Goal: Transaction & Acquisition: Purchase product/service

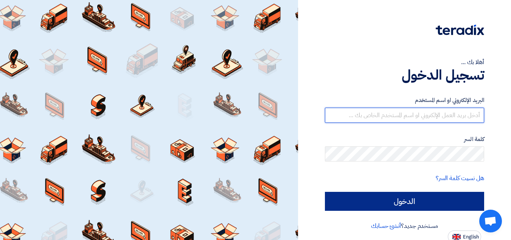
type input "[EMAIL_ADDRESS][DOMAIN_NAME]"
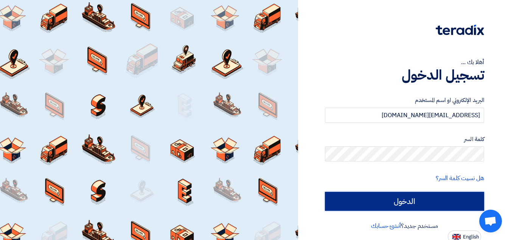
click at [411, 203] on input "الدخول" at bounding box center [404, 200] width 159 height 19
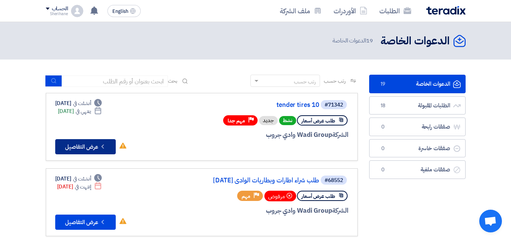
click at [109, 148] on button "Check details عرض التفاصيل" at bounding box center [85, 146] width 61 height 15
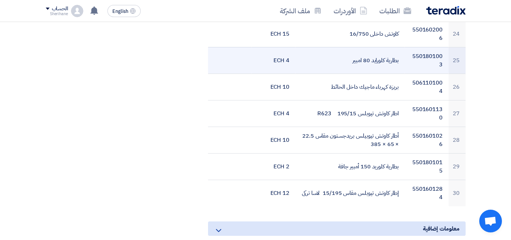
scroll to position [984, 0]
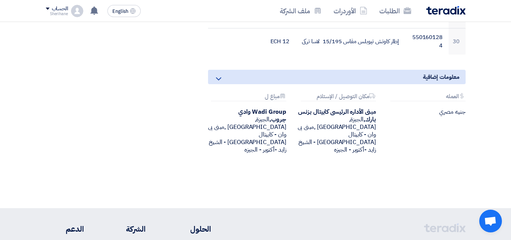
click at [219, 76] on icon at bounding box center [218, 78] width 9 height 9
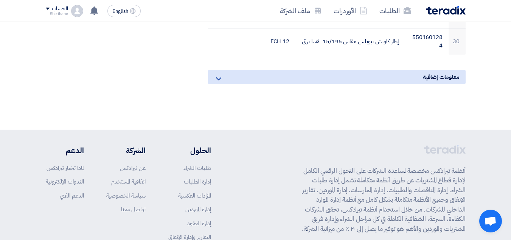
click at [219, 76] on icon at bounding box center [218, 78] width 9 height 9
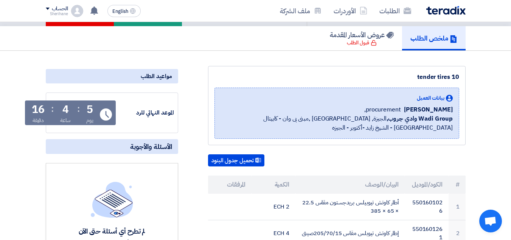
scroll to position [38, 0]
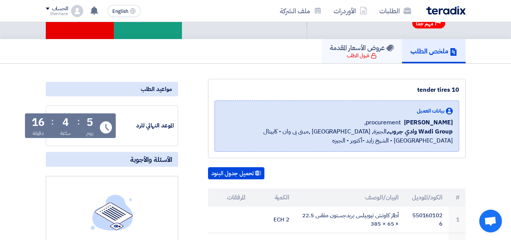
click at [366, 49] on h5 "عروض الأسعار المقدمة" at bounding box center [362, 47] width 64 height 9
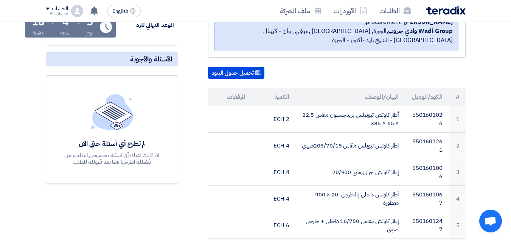
scroll to position [114, 0]
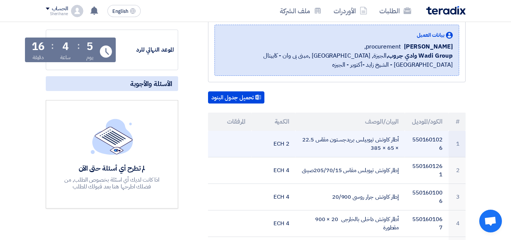
click at [368, 142] on td "أطار كاوتش تيوبيلس بريدجستون مقاس 22.5 × 65 × 385" at bounding box center [350, 144] width 109 height 26
click at [440, 149] on td "5501601026" at bounding box center [427, 144] width 44 height 26
click at [454, 147] on td "1" at bounding box center [457, 144] width 17 height 26
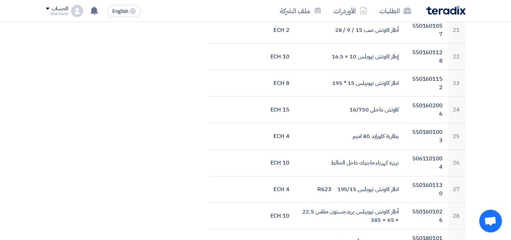
scroll to position [908, 0]
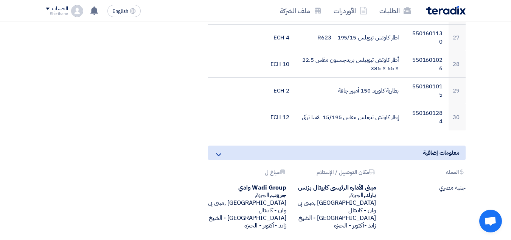
click at [220, 154] on use at bounding box center [218, 154] width 5 height 3
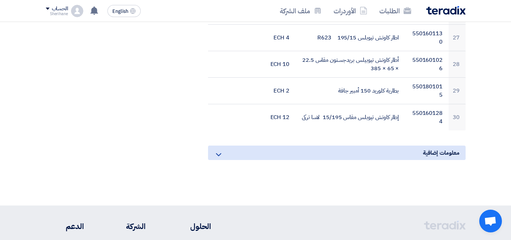
click at [220, 154] on use at bounding box center [218, 154] width 5 height 3
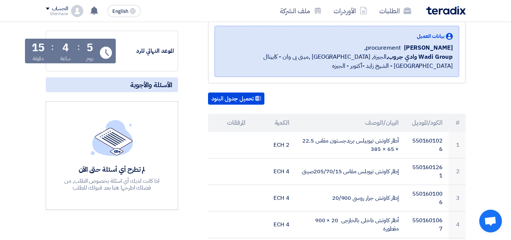
scroll to position [89, 0]
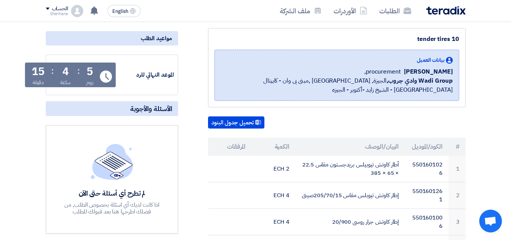
click at [436, 149] on th "الكود/الموديل" at bounding box center [427, 146] width 44 height 18
click at [324, 145] on th "البيان/الوصف" at bounding box center [350, 146] width 109 height 18
click at [275, 145] on th "الكمية" at bounding box center [274, 146] width 44 height 18
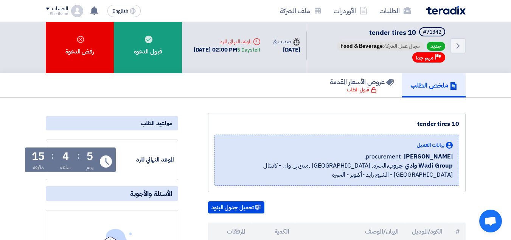
scroll to position [0, 0]
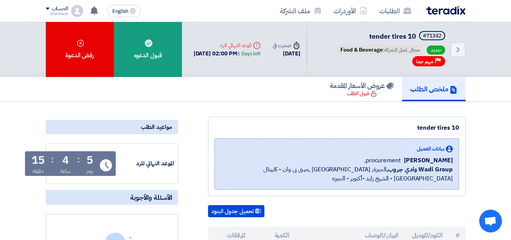
click at [451, 89] on use at bounding box center [453, 90] width 6 height 8
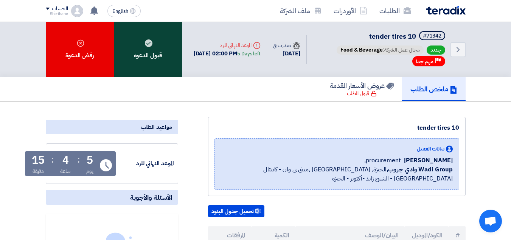
click at [162, 49] on div "قبول الدعوه" at bounding box center [148, 49] width 68 height 55
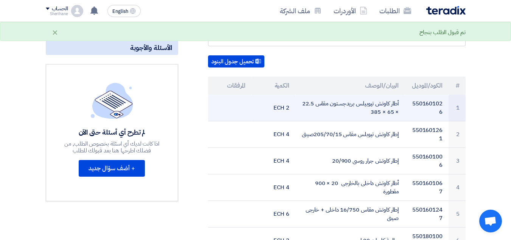
scroll to position [151, 0]
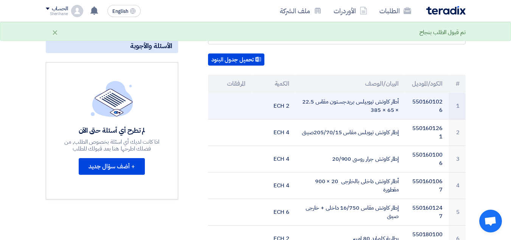
click at [426, 106] on td "5501601026" at bounding box center [427, 106] width 44 height 26
click at [241, 108] on td at bounding box center [230, 106] width 44 height 26
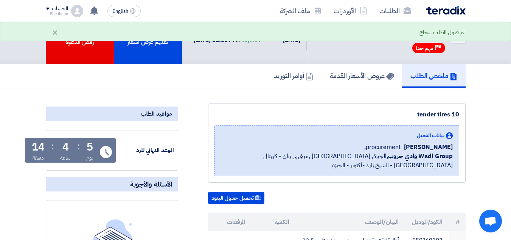
scroll to position [0, 0]
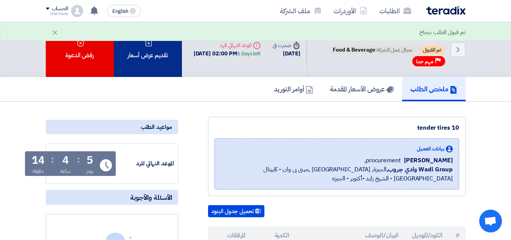
click at [159, 62] on div "تقديم عرض أسعار" at bounding box center [148, 49] width 68 height 55
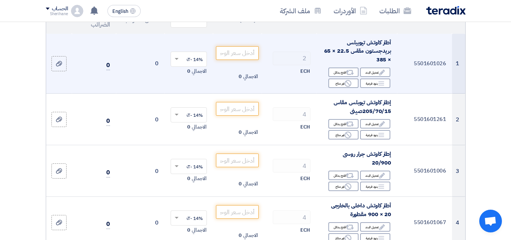
scroll to position [114, 0]
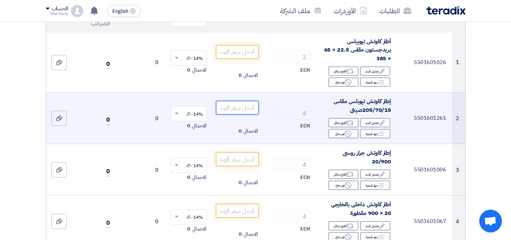
click at [238, 114] on input "number" at bounding box center [237, 108] width 42 height 14
click at [232, 114] on input "number" at bounding box center [237, 108] width 42 height 14
click at [237, 114] on input "number" at bounding box center [237, 108] width 42 height 14
click at [368, 127] on div "Edit تعديل البند" at bounding box center [375, 122] width 30 height 9
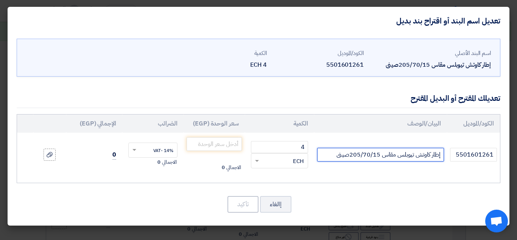
drag, startPoint x: 336, startPoint y: 154, endPoint x: 347, endPoint y: 156, distance: 11.8
click at [347, 156] on input "إطار كاوتش تيوبلس مقاس 205/70/15صينى" at bounding box center [380, 155] width 127 height 14
type input "إطار كاوتش تيوبلس مقاس 205/70/15 تايلاندى"
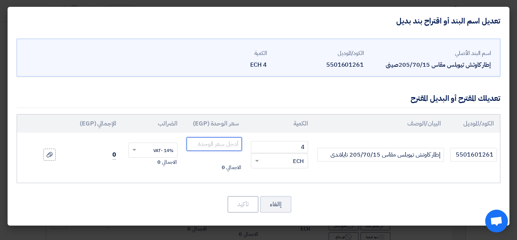
click at [215, 143] on input "number" at bounding box center [214, 144] width 55 height 14
type input "3700"
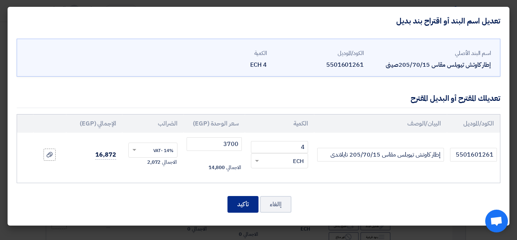
click at [239, 205] on button "تأكيد" at bounding box center [242, 204] width 31 height 17
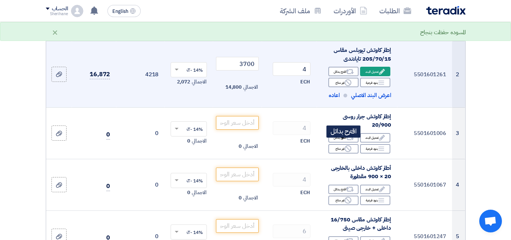
scroll to position [151, 0]
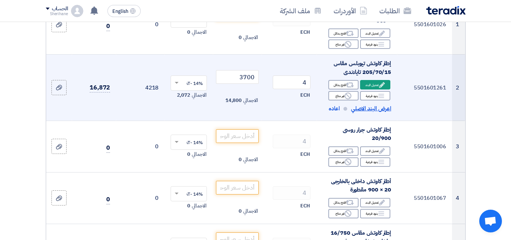
click at [374, 113] on span "اعرض البند الاصلي" at bounding box center [371, 108] width 40 height 9
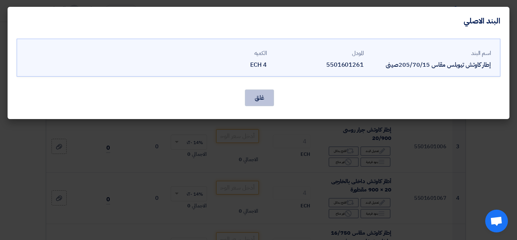
click at [256, 97] on button "غلق" at bounding box center [259, 97] width 29 height 17
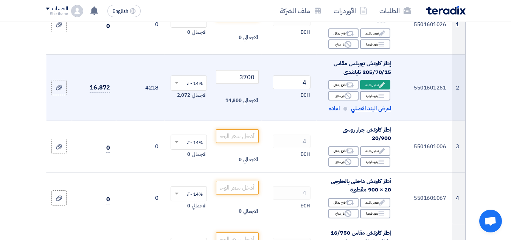
click at [372, 112] on span "اعرض البند الاصلي" at bounding box center [371, 108] width 40 height 9
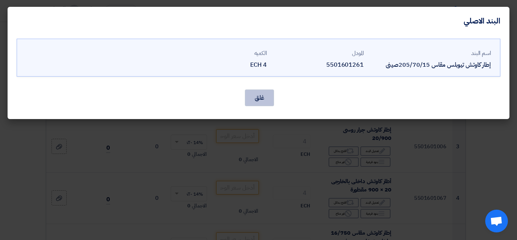
click at [263, 95] on button "غلق" at bounding box center [259, 97] width 29 height 17
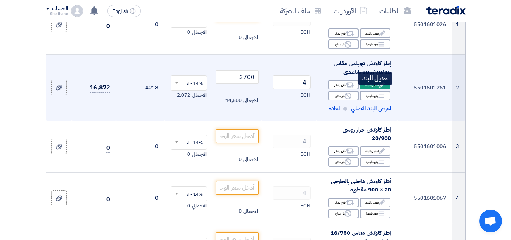
click at [366, 88] on div "Edit تعديل البند" at bounding box center [375, 84] width 30 height 9
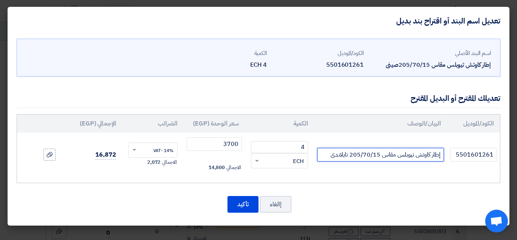
click at [332, 150] on input "إطار كاوتش تيوبلس مقاس 205/70/15 تايلاندى" at bounding box center [380, 155] width 127 height 14
click at [348, 153] on input "إطار كاوتش تيوبلس مقاس 205/70/15 تايلاندى" at bounding box center [380, 155] width 127 height 14
type input "إطار كاوتش تيوبلس مقاس 205/70/15 فالكن تايلاندى"
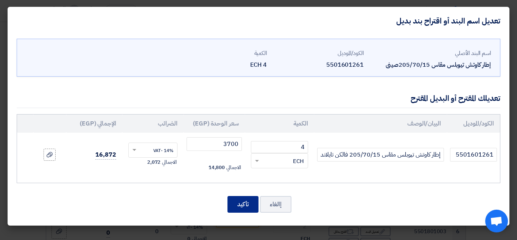
click at [245, 197] on button "تأكيد" at bounding box center [242, 204] width 31 height 17
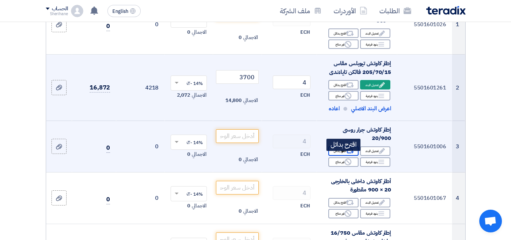
click at [346, 155] on icon "Alternative" at bounding box center [350, 151] width 8 height 8
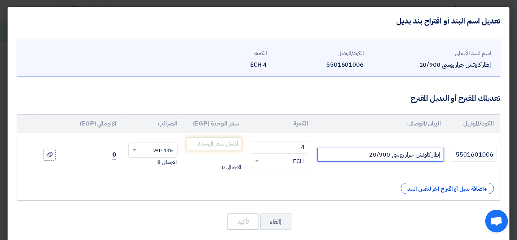
click at [347, 156] on input "إطار كاوتش جرار روسى 20/900" at bounding box center [380, 155] width 127 height 14
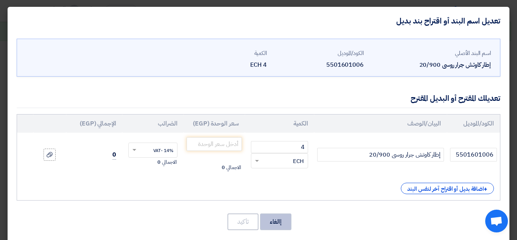
click at [283, 228] on button "إالغاء" at bounding box center [275, 221] width 31 height 17
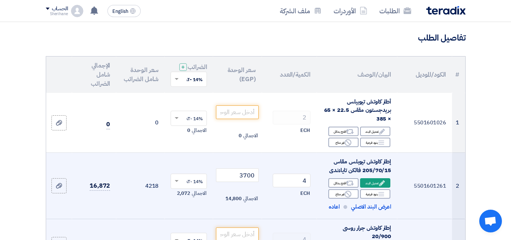
scroll to position [0, 0]
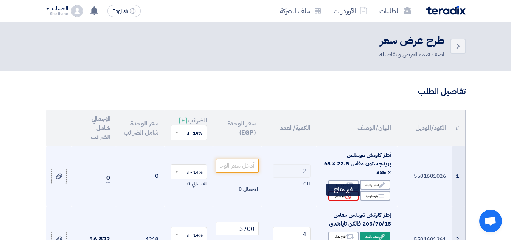
click at [349, 199] on icon "Reject" at bounding box center [348, 195] width 7 height 7
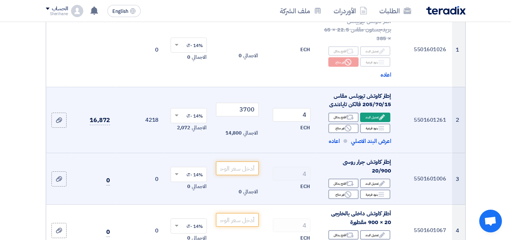
scroll to position [151, 0]
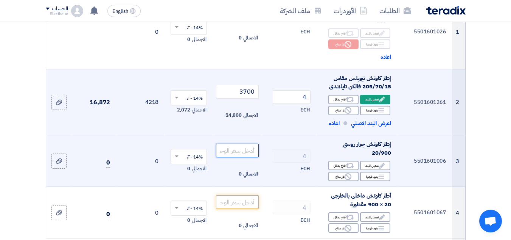
click at [241, 157] on input "number" at bounding box center [237, 150] width 42 height 14
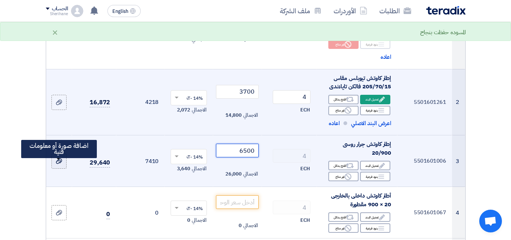
type input "6500"
click at [60, 163] on use at bounding box center [59, 160] width 6 height 5
click at [0, 0] on input "file" at bounding box center [0, 0] width 0 height 0
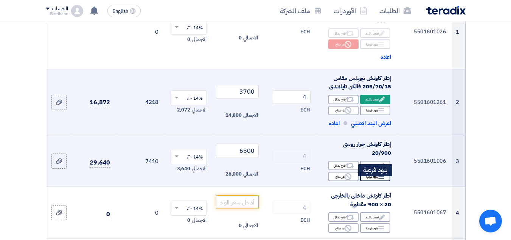
click at [378, 180] on icon "Breakdown" at bounding box center [381, 176] width 7 height 7
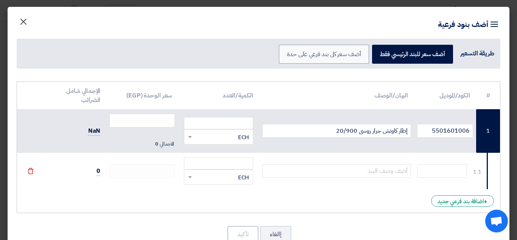
click at [25, 26] on span "×" at bounding box center [23, 21] width 9 height 23
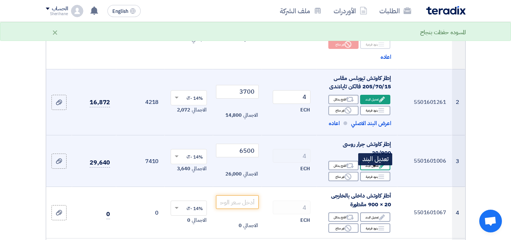
click at [379, 169] on icon "Edit" at bounding box center [382, 165] width 7 height 7
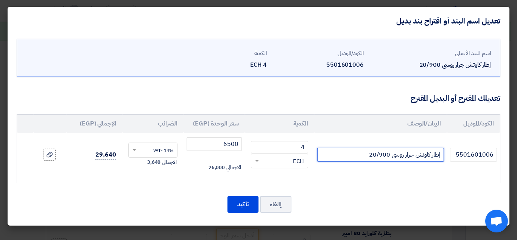
click at [352, 157] on input "إطار كاوتش جرار روسى 20/900" at bounding box center [380, 155] width 127 height 14
type input "إطار كاوتش جرار روسى 20/900 - كوماندور باكستانى"
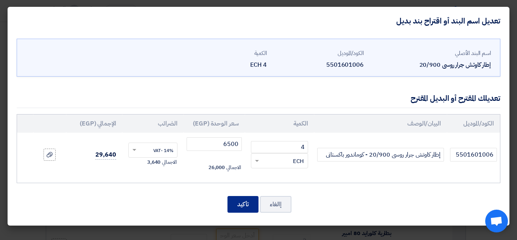
click at [242, 207] on button "تأكيد" at bounding box center [242, 204] width 31 height 17
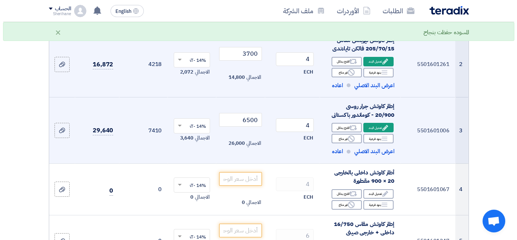
scroll to position [227, 0]
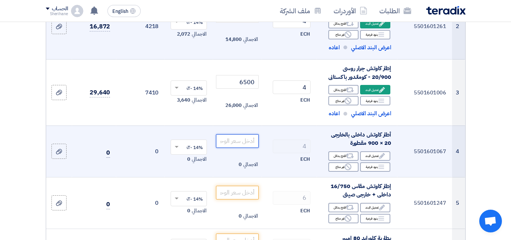
click at [237, 148] on input "number" at bounding box center [237, 141] width 42 height 14
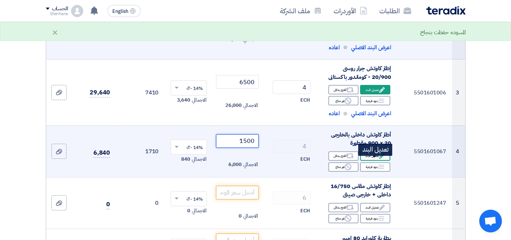
type input "1500"
click at [369, 160] on div "Edit تعديل البند" at bounding box center [375, 155] width 30 height 9
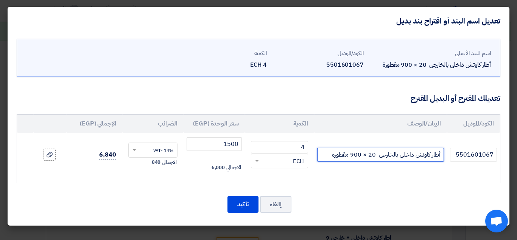
click at [327, 154] on input "أطار كاوتش داخلى بالخارجى 20 × 900 مقطورة" at bounding box center [380, 155] width 127 height 14
type input "أطار كاوتش داخلى بالخارجى 20 × 900 مقطورة - JK هندى"
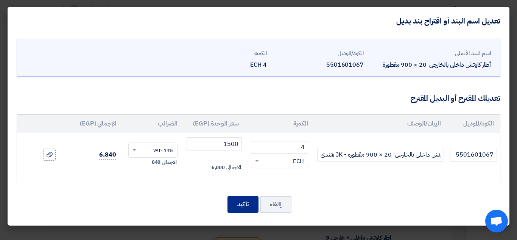
click at [246, 206] on button "تأكيد" at bounding box center [242, 204] width 31 height 17
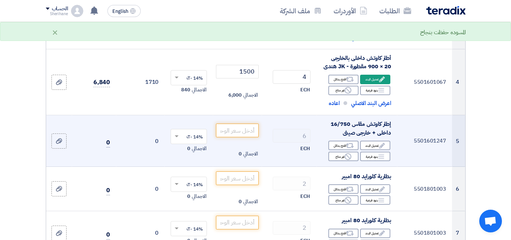
scroll to position [321, 0]
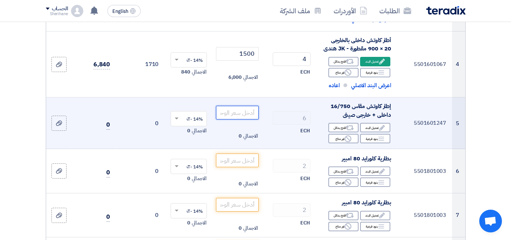
click at [237, 119] on input "number" at bounding box center [237, 113] width 42 height 14
click at [367, 132] on div "Edit تعديل البند" at bounding box center [375, 127] width 30 height 9
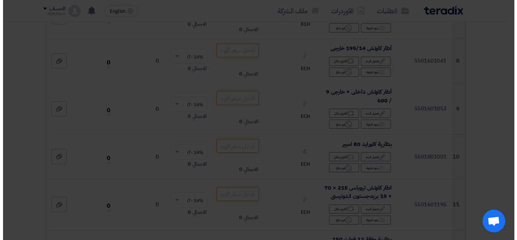
scroll to position [255, 0]
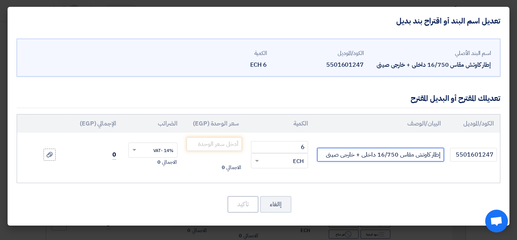
click at [323, 158] on input "إطار كاوتش مقاس 16/750 داخلى + خارجى صينى" at bounding box center [380, 155] width 127 height 14
type input "إطار كاوتش مقاس 16/750 داخلى + خارجى صينى سايلون"
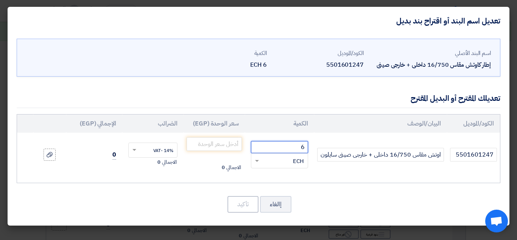
scroll to position [0, 0]
click at [268, 146] on input "6" at bounding box center [279, 147] width 57 height 12
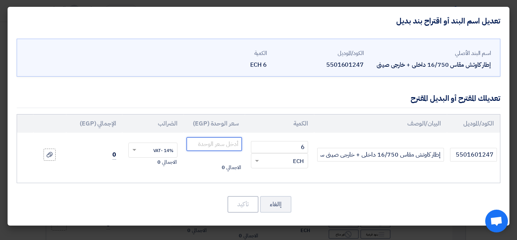
click at [215, 145] on input "number" at bounding box center [214, 144] width 55 height 14
type input "2500"
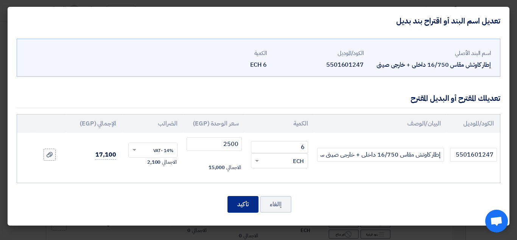
click at [238, 207] on button "تأكيد" at bounding box center [242, 204] width 31 height 17
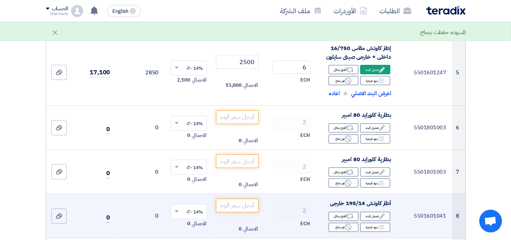
scroll to position [378, 0]
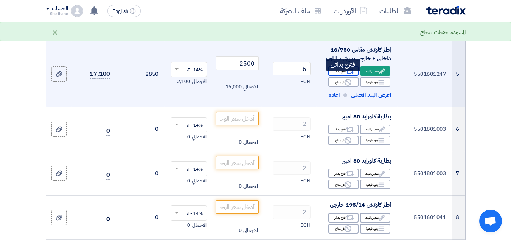
click at [352, 75] on icon "Alternative" at bounding box center [350, 71] width 8 height 8
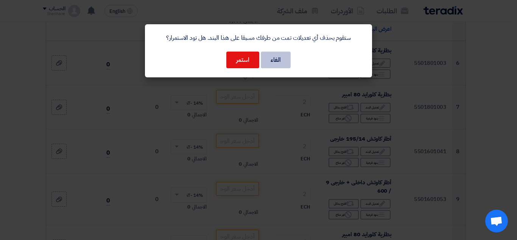
click at [286, 61] on button "الغاء" at bounding box center [276, 59] width 30 height 17
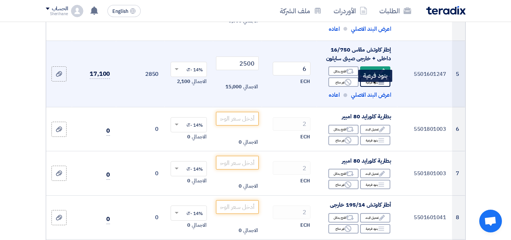
click at [373, 87] on div "Breakdown بنود فرعية" at bounding box center [375, 81] width 30 height 9
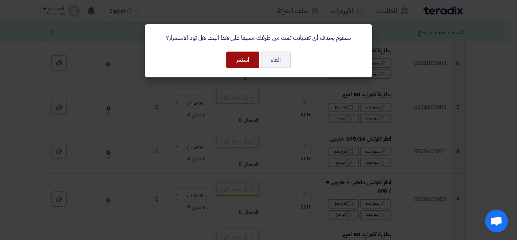
click at [239, 56] on button "استمر" at bounding box center [242, 59] width 33 height 17
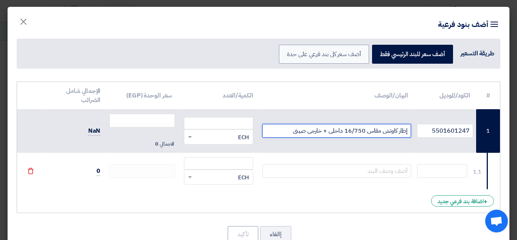
click at [280, 133] on input "إطار كاوتش مقاس 16/750 داخلى + خارجى صينى" at bounding box center [336, 131] width 149 height 14
drag, startPoint x: 293, startPoint y: 132, endPoint x: 409, endPoint y: 125, distance: 116.0
click at [409, 125] on input "إطار كاوتش مقاس 16/750 داخلى + خارجى صينى - سايلون" at bounding box center [336, 131] width 149 height 14
type input "إطار كاوتش مقاس 16/750 داخلى + خارجى صينى - سايلون"
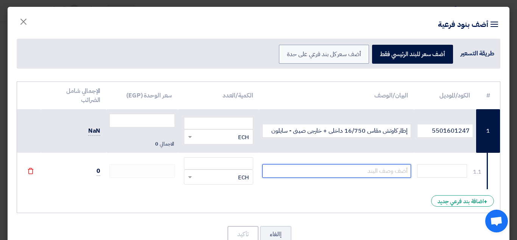
click at [350, 169] on input "text" at bounding box center [336, 171] width 149 height 14
paste input "إطار كاوتش مقاس 16/750 داخلى + خارجى صينى"
drag, startPoint x: 293, startPoint y: 172, endPoint x: 307, endPoint y: 171, distance: 14.8
click at [307, 171] on input "إطار كاوتش مقاس 16/750 داخلى + خارجى صينى" at bounding box center [336, 171] width 149 height 14
type input "إطار كاوتش مقاس 16/750 داخلى + خارجى صينى"
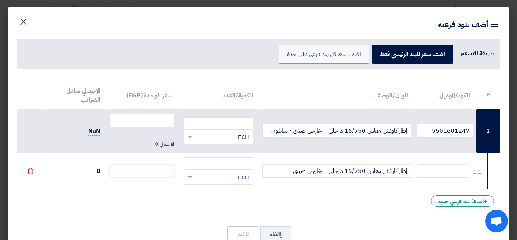
click at [28, 22] on span "×" at bounding box center [23, 21] width 9 height 23
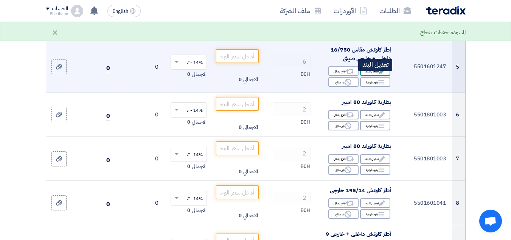
scroll to position [340, 0]
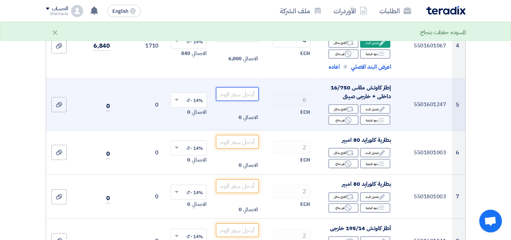
click at [238, 98] on input "number" at bounding box center [237, 94] width 42 height 14
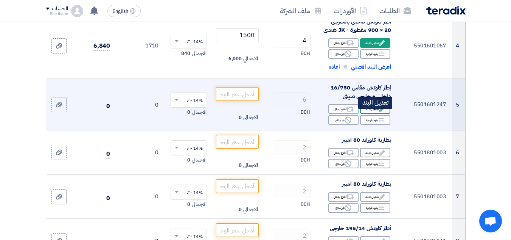
click at [367, 114] on div "Edit تعديل البند" at bounding box center [375, 108] width 30 height 9
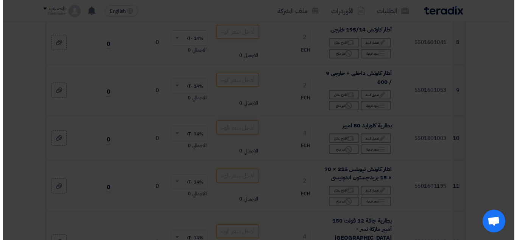
scroll to position [274, 0]
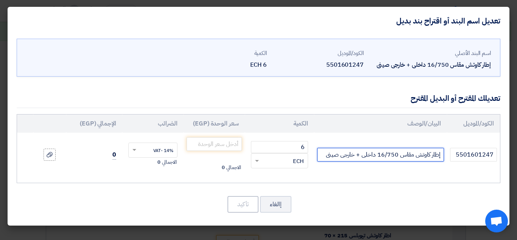
click at [326, 156] on input "إطار كاوتش مقاس 16/750 داخلى + خارجى صينى" at bounding box center [380, 155] width 127 height 14
click at [327, 154] on input "إطار كاوتش مقاس 16/750 داخلى + خارجى صينى سايون" at bounding box center [380, 155] width 127 height 14
click at [331, 156] on input "إطار كاوتش مقاس 16/750 داخلى + خارجى صينى سايون" at bounding box center [380, 155] width 127 height 14
click at [329, 155] on input "إطار كاوتش مقاس 16/750 داخلى + خارجى صينى سايون" at bounding box center [380, 155] width 127 height 14
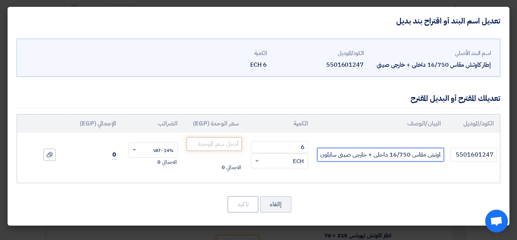
type input "إطار كاوتش مقاس 16/750 داخلى + خارجى صينى سايلون"
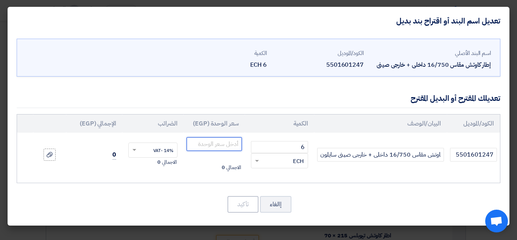
click at [221, 146] on input "number" at bounding box center [214, 144] width 55 height 14
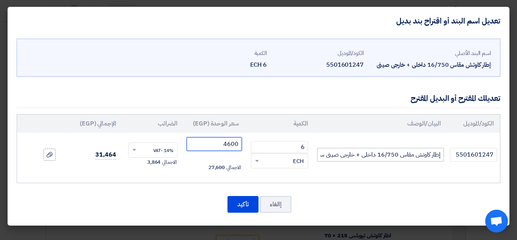
type input "4600"
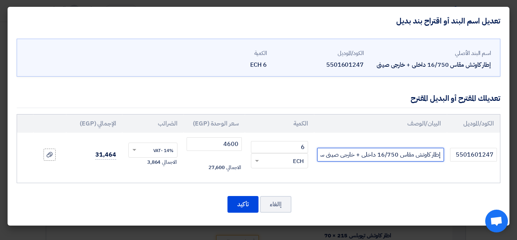
click at [323, 153] on input "إطار كاوتش مقاس 16/750 داخلى + خارجى صينى سايلون" at bounding box center [380, 155] width 127 height 14
click at [321, 157] on input "إطار كاوتش مقاس 16/750 داخلى + خارجى صينى سايلون" at bounding box center [380, 155] width 127 height 14
click at [340, 156] on input "إطار كاوتش مقاس 16/750 داخلى + خارجى صينى سايلون" at bounding box center [380, 155] width 127 height 14
type input "إطار كاوتش مقاس 16/750 داخلى + خارجى- 14 [PERSON_NAME] سايلون"
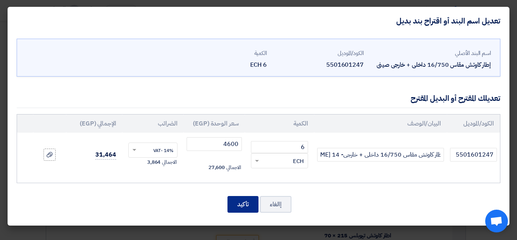
click at [240, 202] on button "تأكيد" at bounding box center [242, 204] width 31 height 17
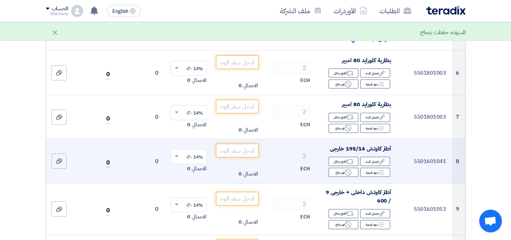
scroll to position [396, 0]
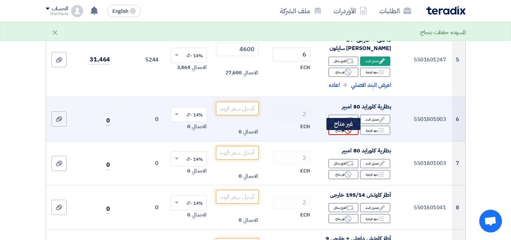
click at [347, 134] on use at bounding box center [348, 130] width 7 height 7
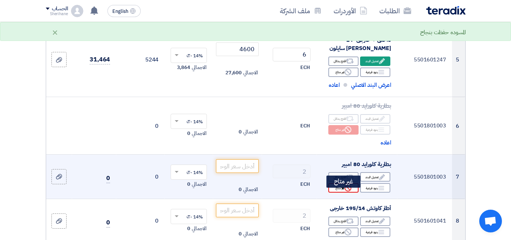
click at [352, 192] on div "Reject غير متاح" at bounding box center [343, 187] width 30 height 9
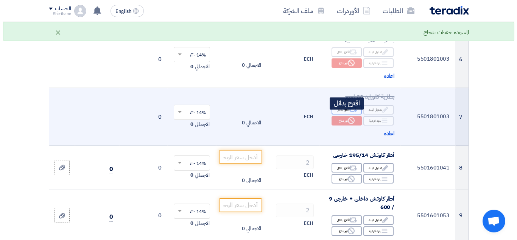
scroll to position [472, 0]
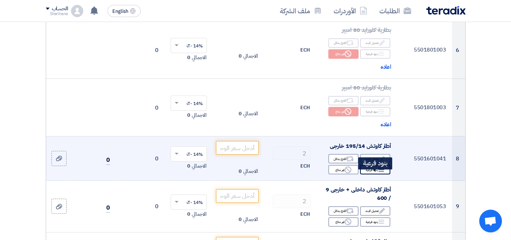
click at [378, 173] on icon "Breakdown" at bounding box center [381, 169] width 7 height 7
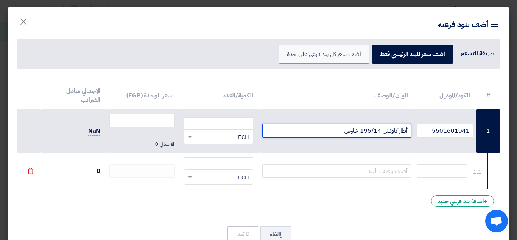
click at [332, 128] on input "أطار كاوتش 195/14 خارجى" at bounding box center [336, 131] width 149 height 14
drag, startPoint x: 340, startPoint y: 131, endPoint x: 414, endPoint y: 131, distance: 74.2
click at [414, 131] on td "أطار كاوتش 195/14 خارجى - سايلون صينى" at bounding box center [336, 131] width 155 height 44
type input "أطار كاوتش 195/14 خارجى - سايلون صينى"
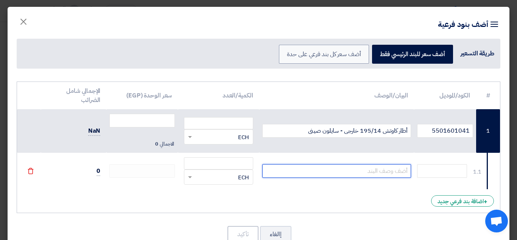
click at [386, 176] on input "text" at bounding box center [336, 171] width 149 height 14
paste input "أطار كاوتش 195/14 خارجى -"
type input "أطار كاوتش 195/14 خارجى - فالكن تايلاندى"
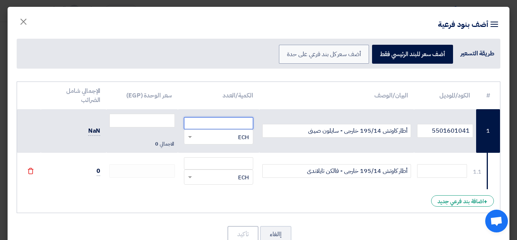
click at [232, 123] on input "number" at bounding box center [218, 123] width 69 height 12
type input "2"
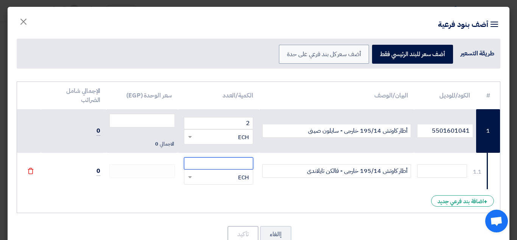
click at [236, 163] on input "number" at bounding box center [218, 163] width 69 height 12
type input "2"
click at [188, 170] on div "RFQ_STEP1.ITEMS.2.TYPE_PLACEHOLDER × ECH" at bounding box center [218, 176] width 69 height 15
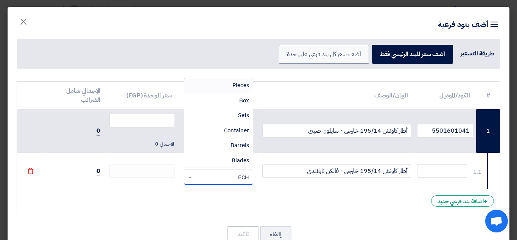
click at [264, 191] on div "# الكود/الموديل البيان/الوصف الكمية/العدد سعر الوحدة (EGP) الإجمالي شامل الضرائ…" at bounding box center [259, 147] width 484 height 132
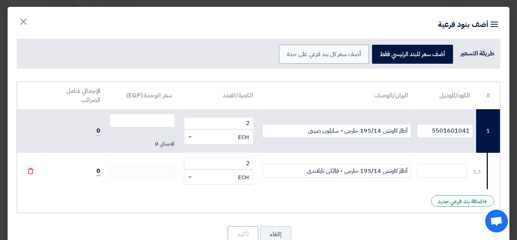
click at [100, 170] on span "0" at bounding box center [99, 170] width 4 height 9
click at [455, 170] on input "text" at bounding box center [442, 171] width 50 height 14
click at [138, 120] on input "number" at bounding box center [141, 121] width 65 height 14
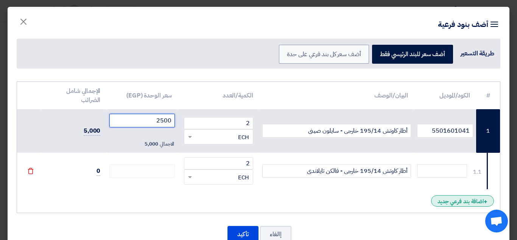
type input "2500"
click at [462, 201] on div "+ اضافة بند فرعي جديد" at bounding box center [462, 200] width 63 height 11
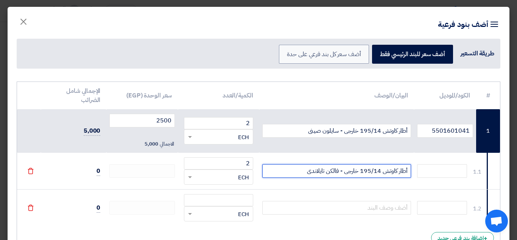
drag, startPoint x: 301, startPoint y: 170, endPoint x: 416, endPoint y: 170, distance: 115.4
click at [416, 170] on tr "1.1 أطار كاوتش 195/14 خارجى - فالكن تايلاندى 2 RFQ_STEP1.ITEMS.2.TYPE_PLACEHOLD…" at bounding box center [258, 171] width 483 height 37
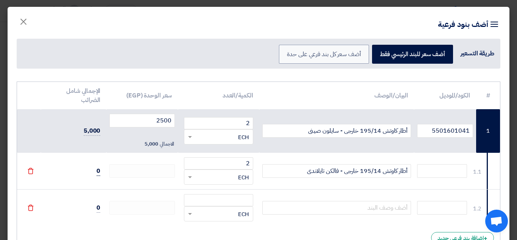
click at [100, 172] on span "0" at bounding box center [99, 170] width 4 height 9
click at [121, 177] on td at bounding box center [142, 171] width 72 height 37
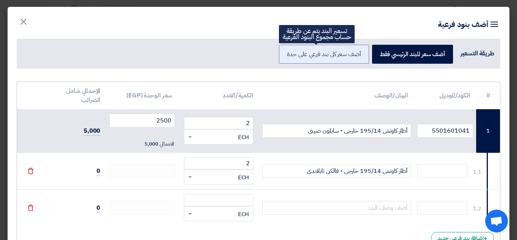
click at [347, 57] on label "أضف سعر كل بند فرعي على حدة" at bounding box center [324, 54] width 90 height 19
click at [356, 56] on input "أضف سعر كل بند فرعي على حدة" at bounding box center [358, 53] width 5 height 5
radio input "true"
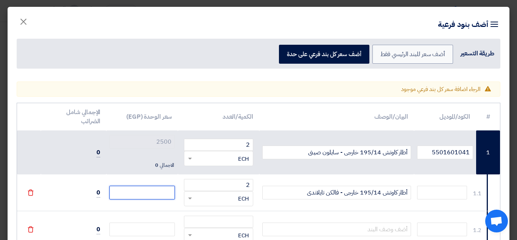
click at [159, 195] on input "number" at bounding box center [141, 192] width 65 height 14
click at [100, 153] on span "0" at bounding box center [99, 152] width 4 height 9
click at [141, 190] on input "number" at bounding box center [141, 192] width 65 height 14
type input "3"
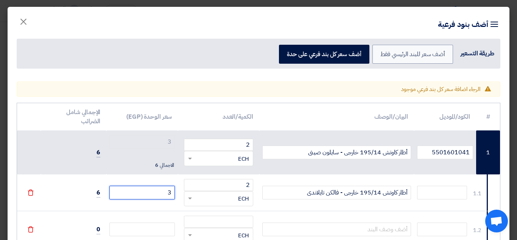
type input "32"
type input "320"
type input "3200"
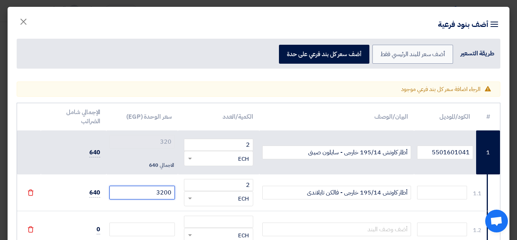
type input "3200"
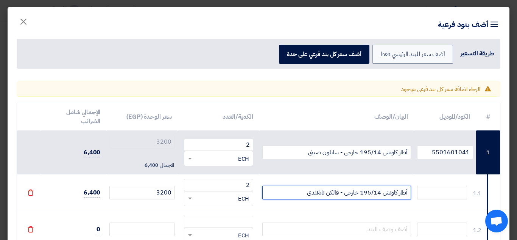
click at [279, 191] on input "أطار كاوتش 195/14 خارجى - فالكن تايلاندى" at bounding box center [336, 192] width 149 height 14
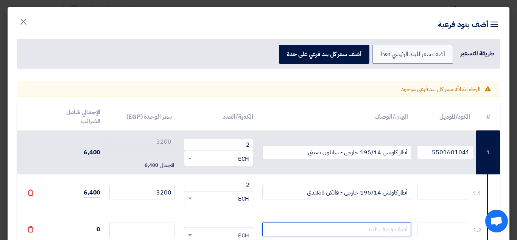
click at [332, 227] on input "text" at bounding box center [336, 229] width 149 height 14
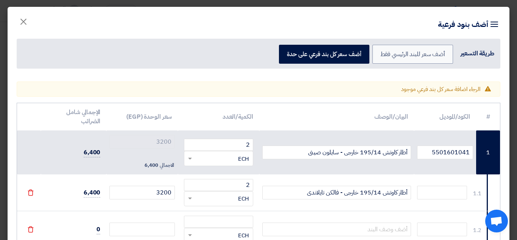
click at [332, 203] on td "أطار كاوتش 195/14 خارجى - فالكن تايلاندى" at bounding box center [336, 192] width 155 height 37
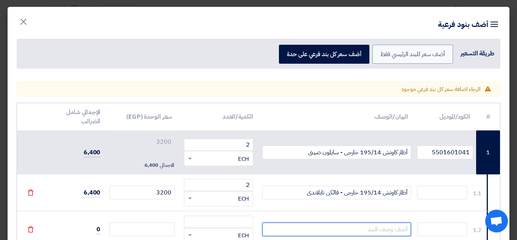
click at [329, 224] on input "text" at bounding box center [336, 229] width 149 height 14
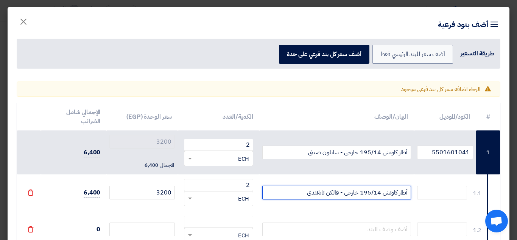
click at [320, 196] on input "أطار كاوتش 195/14 خارجى - فالكن تايلاندى" at bounding box center [336, 192] width 149 height 14
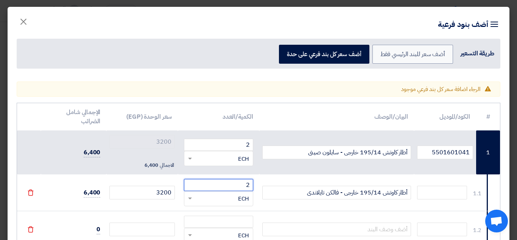
click at [250, 185] on input "2" at bounding box center [218, 185] width 69 height 12
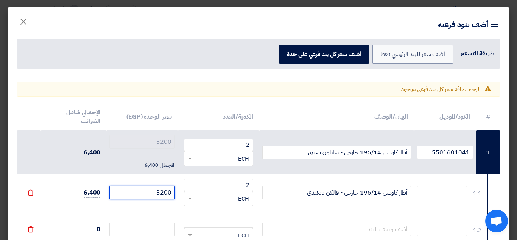
click at [135, 187] on input "3200" at bounding box center [141, 192] width 65 height 14
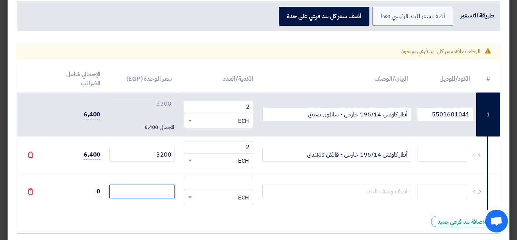
click at [143, 193] on input "number" at bounding box center [141, 191] width 65 height 14
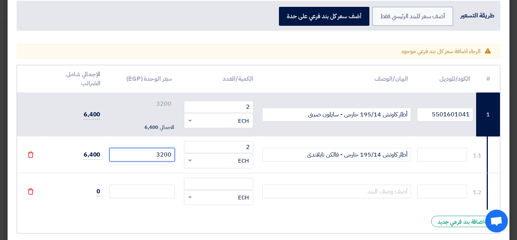
drag, startPoint x: 157, startPoint y: 154, endPoint x: 180, endPoint y: 153, distance: 23.1
click at [178, 153] on td "3200" at bounding box center [142, 154] width 72 height 37
type input "2"
type input "25"
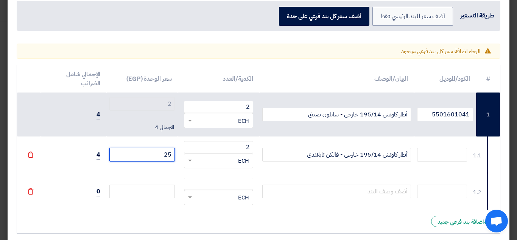
type input "25"
type input "250"
type input "2500"
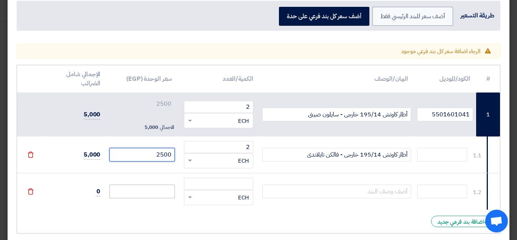
type input "2500"
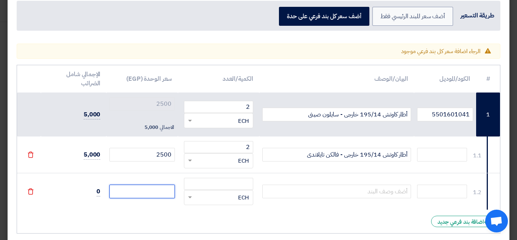
click at [157, 188] on input "number" at bounding box center [141, 191] width 65 height 14
type input "3"
type input "2503"
type input "32"
type input "2532"
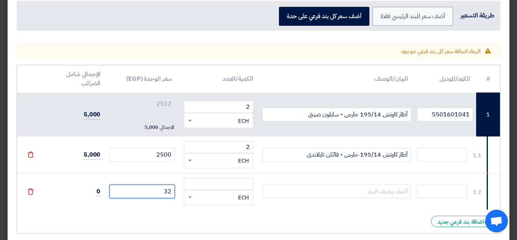
type input "320"
type input "2820"
type input "3200"
type input "5700"
type input "3200"
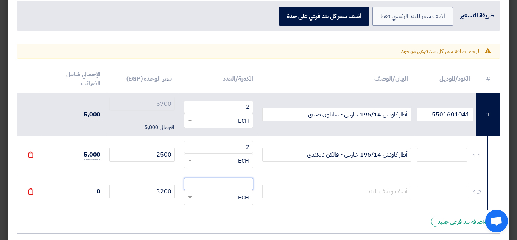
click at [226, 184] on input "number" at bounding box center [218, 183] width 69 height 12
type input "2"
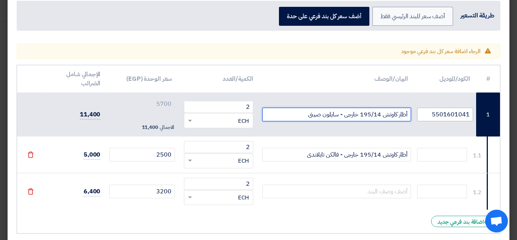
drag, startPoint x: 302, startPoint y: 116, endPoint x: 426, endPoint y: 111, distance: 124.6
click at [426, 111] on tr "1 5501601041 أطار كاوتش 195/14 خارجى - سايلون صينى 2 RFQ_STEP1.ITEMS.2.TYPE_PLA…" at bounding box center [258, 114] width 483 height 44
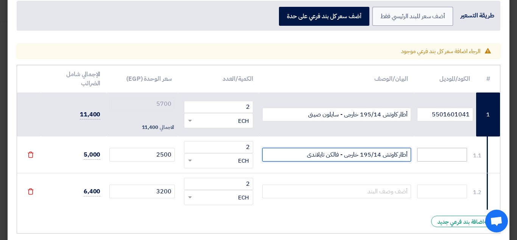
drag, startPoint x: 305, startPoint y: 154, endPoint x: 418, endPoint y: 156, distance: 112.8
click at [418, 156] on tr "1.1 أطار كاوتش 195/14 خارجى - فالكن تايلاندى 2 RFQ_STEP1.ITEMS.2.TYPE_PLACEHOLD…" at bounding box center [258, 154] width 483 height 37
paste input "سايلون صينى"
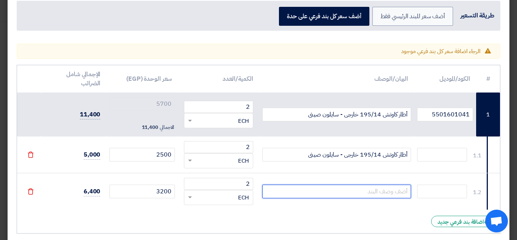
click at [340, 193] on input "text" at bounding box center [336, 191] width 149 height 14
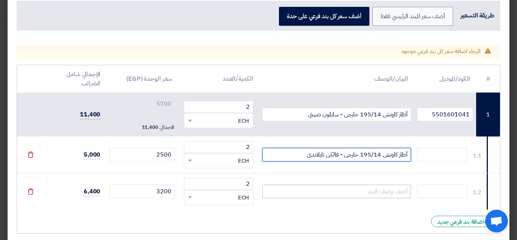
type input "أطار كاوتش 195/14 خارجى - فالكن تايلاندى"
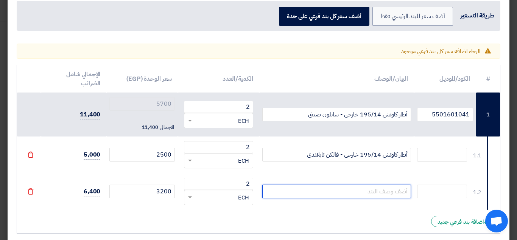
click at [324, 194] on input "text" at bounding box center [336, 191] width 149 height 14
paste input "أطار كاوتش 195/14 خارجى - فالكن تايلاندى"
type input "أطار كاوتش 195/14 خارجى - فالكن تايلاندى"
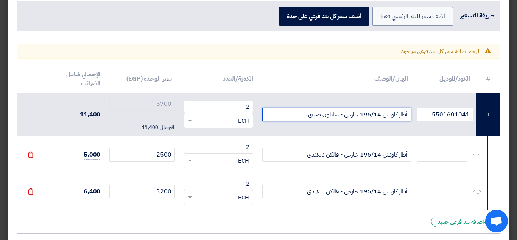
drag, startPoint x: 309, startPoint y: 115, endPoint x: 431, endPoint y: 115, distance: 122.2
click at [431, 115] on tr "1 5501601041 أطار كاوتش 195/14 خارجى - سايلون صينى 2 RFQ_STEP1.ITEMS.2.TYPE_PLA…" at bounding box center [258, 114] width 483 height 44
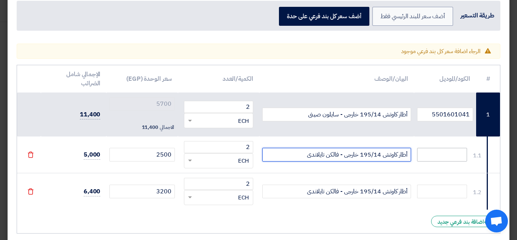
drag, startPoint x: 305, startPoint y: 155, endPoint x: 453, endPoint y: 154, distance: 147.6
click at [453, 154] on tr "1.1 أطار كاوتش 195/14 خارجى - فالكن تايلاندى 2 RFQ_STEP1.ITEMS.2.TYPE_PLACEHOLD…" at bounding box center [258, 154] width 483 height 37
paste input "سايلون صينى"
type input "أطار كاوتش 195/14 خارجى - سايلون صينى"
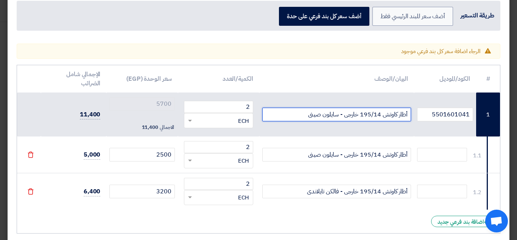
drag, startPoint x: 303, startPoint y: 116, endPoint x: 342, endPoint y: 118, distance: 39.0
click at [342, 118] on input "أطار كاوتش 195/14 خارجى - سايلون صينى" at bounding box center [336, 114] width 149 height 14
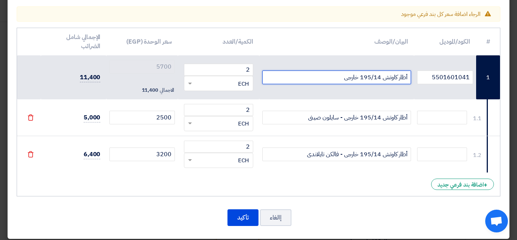
scroll to position [80, 0]
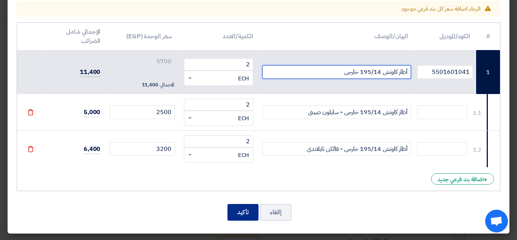
type input "أطار كاوتش 195/14 خارجى"
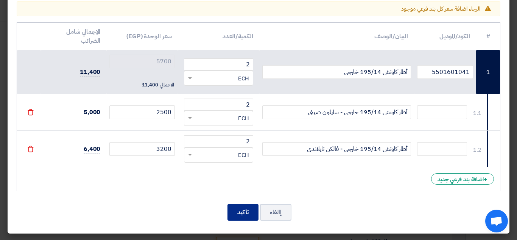
click at [247, 214] on button "تأكيد" at bounding box center [242, 212] width 31 height 17
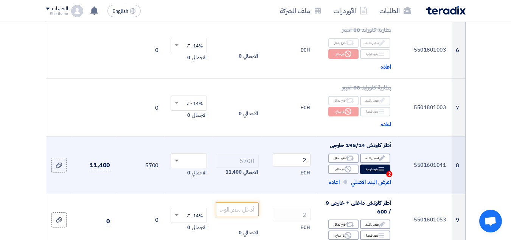
click at [176, 162] on span at bounding box center [177, 160] width 4 height 3
click at [197, 178] on span "14% -VAT" at bounding box center [193, 174] width 20 height 7
click at [231, 184] on td "5700 الاجمالي 11,400" at bounding box center [237, 165] width 48 height 58
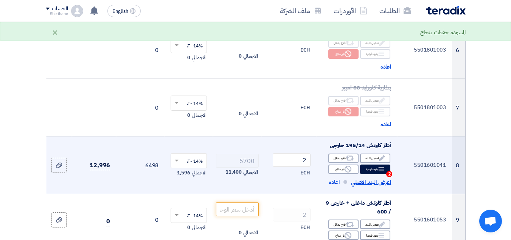
click at [370, 186] on span "اعرض البند الاصلي" at bounding box center [371, 181] width 40 height 9
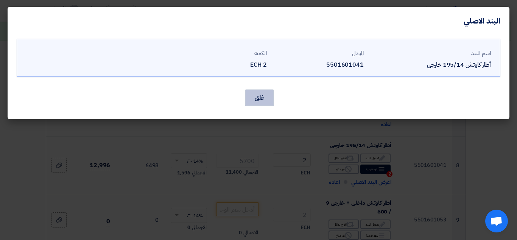
click at [258, 98] on button "غلق" at bounding box center [259, 97] width 29 height 17
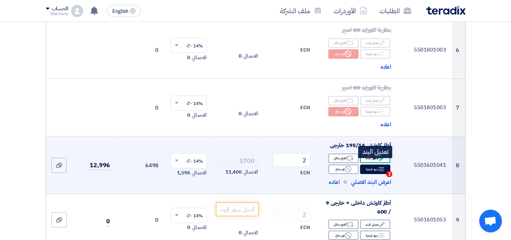
click at [375, 163] on div "Edit تعديل البند" at bounding box center [375, 157] width 30 height 9
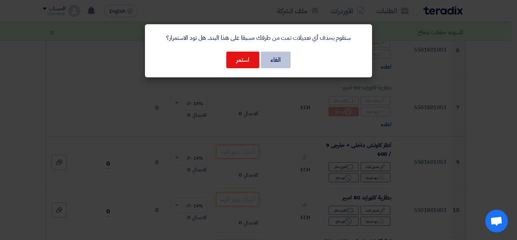
click at [279, 64] on button "الغاء" at bounding box center [276, 59] width 30 height 17
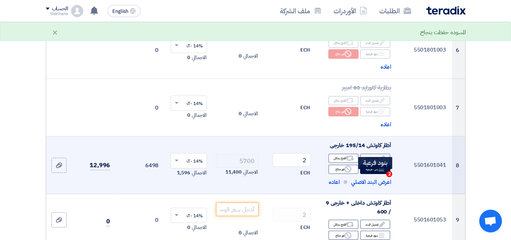
click at [375, 174] on div "Breakdown بنود فرعية 2" at bounding box center [375, 168] width 30 height 9
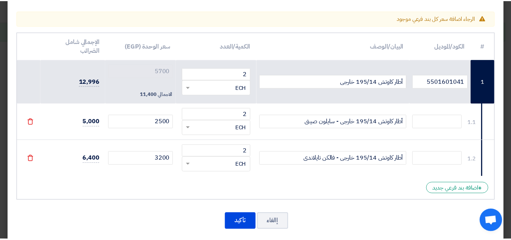
scroll to position [76, 0]
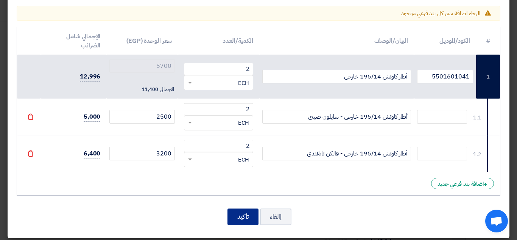
click at [251, 218] on button "تأكيد" at bounding box center [242, 216] width 31 height 17
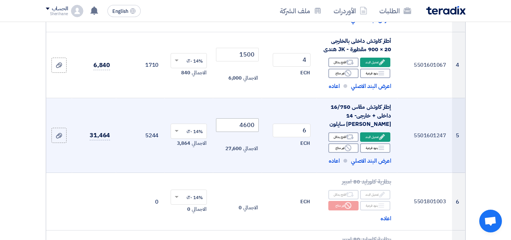
scroll to position [283, 0]
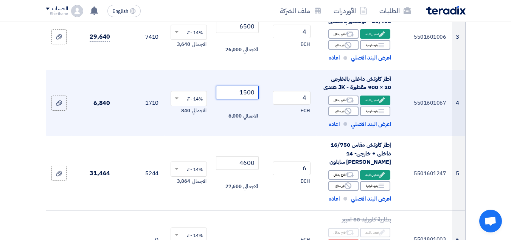
click at [239, 99] on input "1500" at bounding box center [237, 93] width 42 height 14
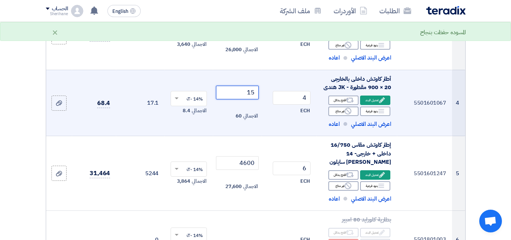
type input "1"
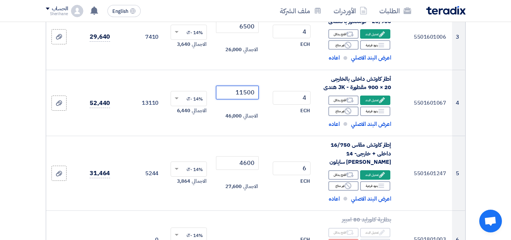
type input "11500"
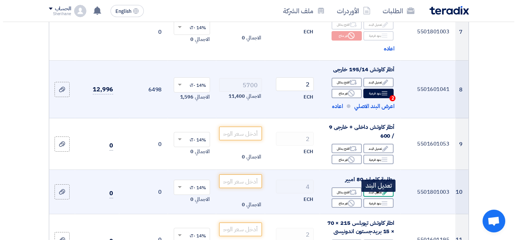
scroll to position [548, 0]
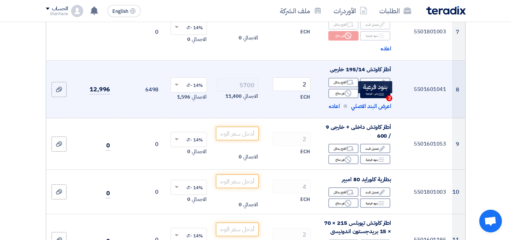
click at [377, 98] on div "Breakdown بنود فرعية 2" at bounding box center [375, 93] width 30 height 9
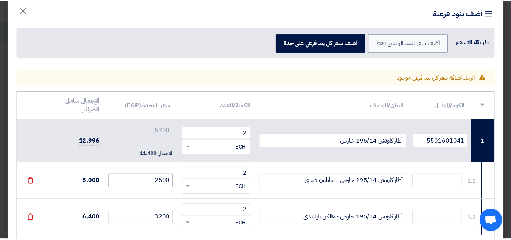
scroll to position [0, 0]
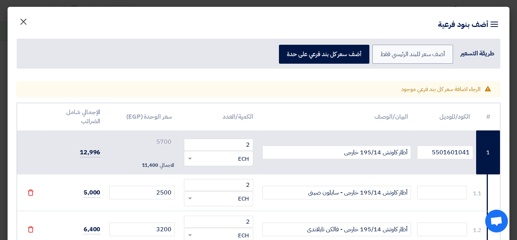
click at [28, 17] on span "×" at bounding box center [23, 21] width 9 height 23
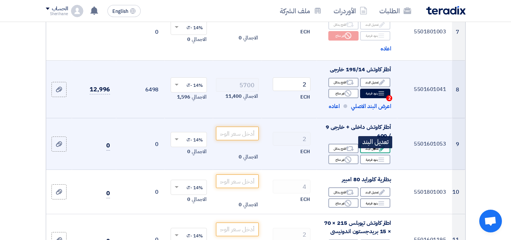
click at [375, 153] on div "Edit تعديل البند" at bounding box center [375, 147] width 30 height 9
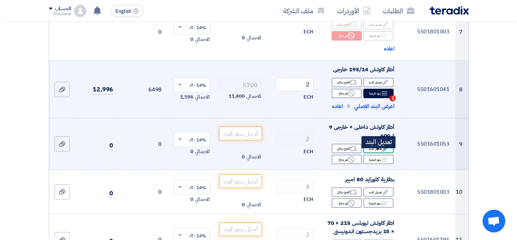
scroll to position [275, 0]
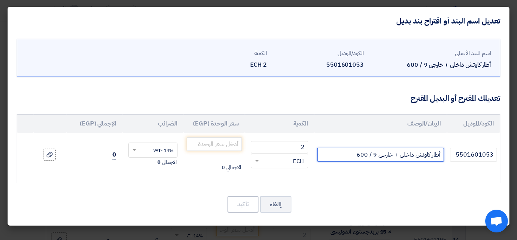
click at [338, 151] on input "أطار كاوتش داخلى + خارجى 9 / 600" at bounding box center [380, 155] width 127 height 14
type input "أطار كاوتش داخلى + خارجى 9 / 600 - اسينسو هندى FLB680"
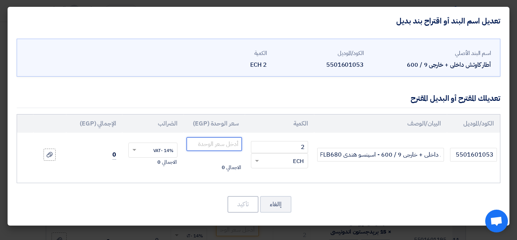
click at [223, 142] on input "number" at bounding box center [214, 144] width 55 height 14
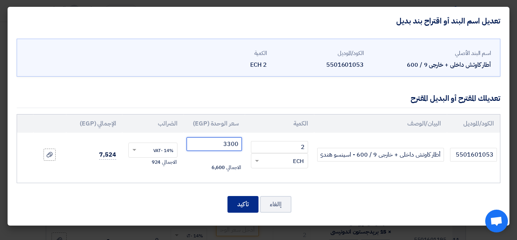
type input "3300"
click at [244, 204] on button "تأكيد" at bounding box center [242, 204] width 31 height 17
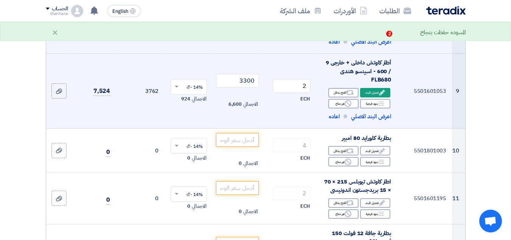
scroll to position [623, 0]
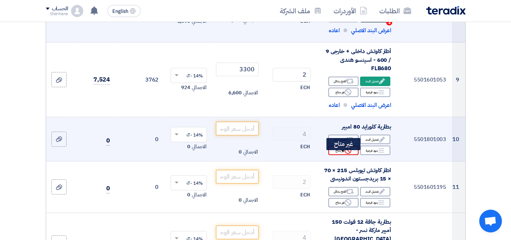
click at [349, 154] on icon "Reject" at bounding box center [348, 150] width 7 height 7
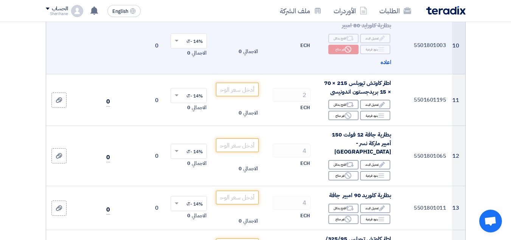
scroll to position [737, 0]
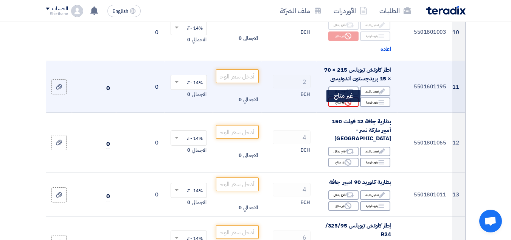
click at [349, 106] on icon "Reject" at bounding box center [348, 102] width 7 height 7
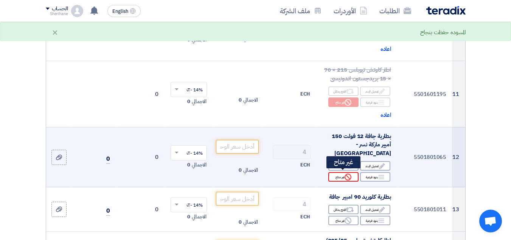
click at [350, 174] on icon "Reject" at bounding box center [348, 176] width 7 height 7
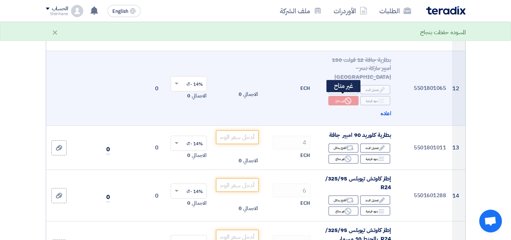
scroll to position [850, 0]
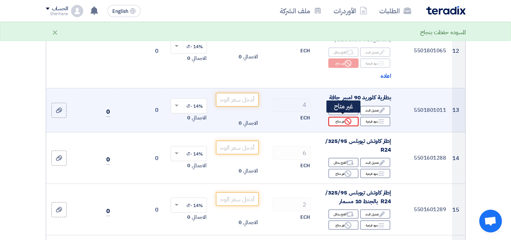
click at [346, 119] on icon "Reject" at bounding box center [348, 121] width 7 height 7
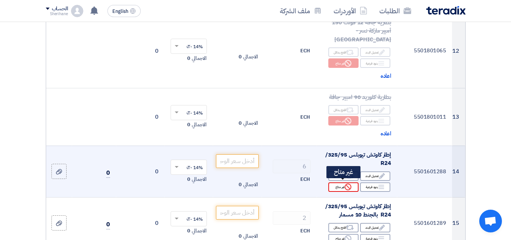
click at [351, 186] on icon "Reject" at bounding box center [348, 186] width 7 height 7
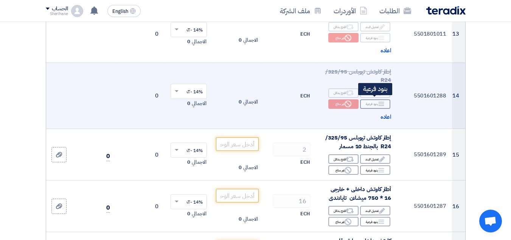
scroll to position [964, 0]
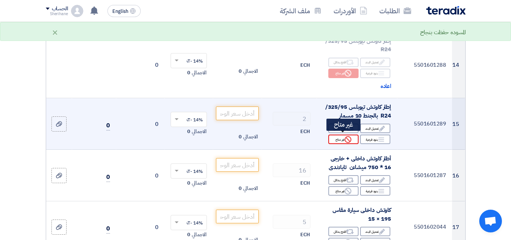
click at [349, 137] on icon "Reject" at bounding box center [348, 139] width 7 height 7
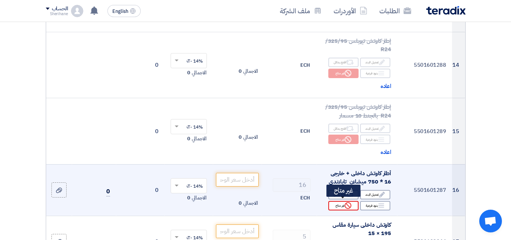
click at [344, 205] on div "Reject غير متاح" at bounding box center [343, 205] width 30 height 9
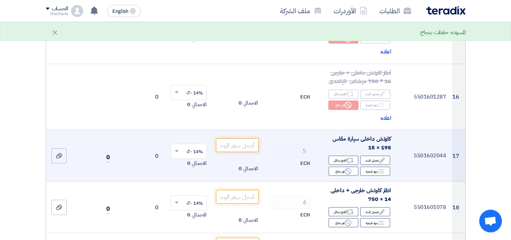
scroll to position [1077, 0]
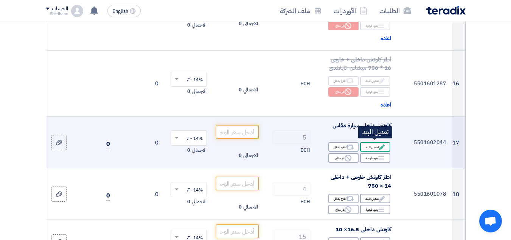
click at [375, 145] on div "Edit تعديل البند" at bounding box center [375, 146] width 30 height 9
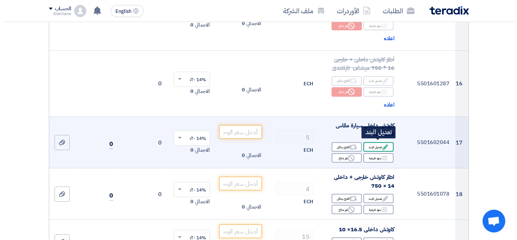
scroll to position [730, 0]
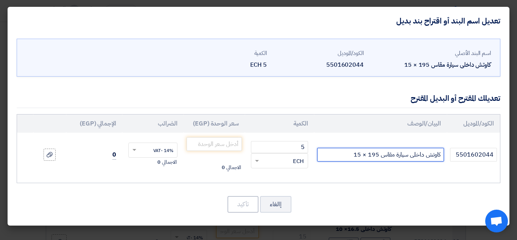
click at [332, 155] on input "كاوتش داخلى سيارة مقاس 195 × 15" at bounding box center [380, 155] width 127 height 14
type input "كاوتش داخلى سيارة مقاس 195 × 15- دونجا كورى"
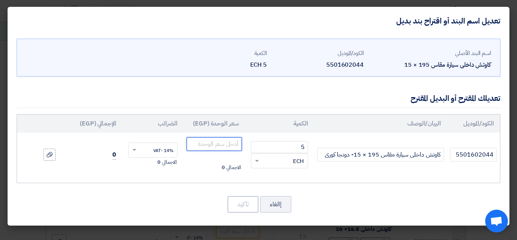
click at [200, 146] on input "number" at bounding box center [214, 144] width 55 height 14
type input "250"
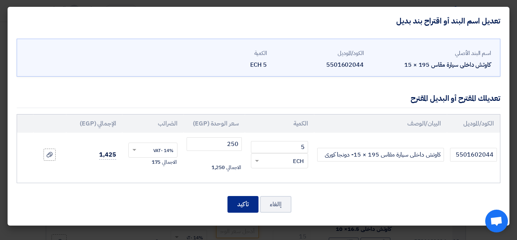
click at [241, 207] on button "تأكيد" at bounding box center [242, 204] width 31 height 17
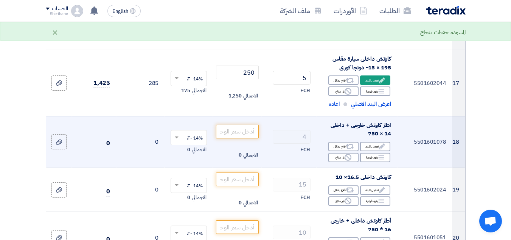
scroll to position [1153, 0]
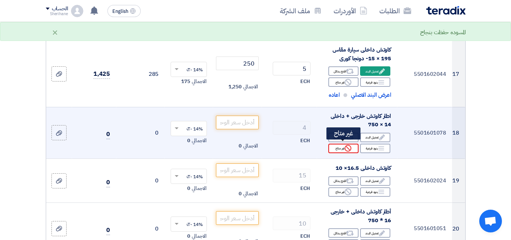
click at [356, 146] on div "Reject غير متاح" at bounding box center [343, 147] width 30 height 9
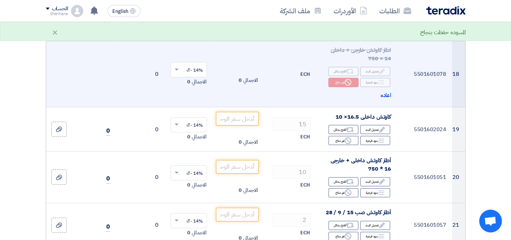
scroll to position [1229, 0]
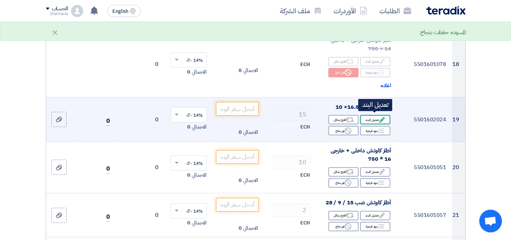
click at [374, 118] on div "Edit تعديل البند" at bounding box center [375, 119] width 30 height 9
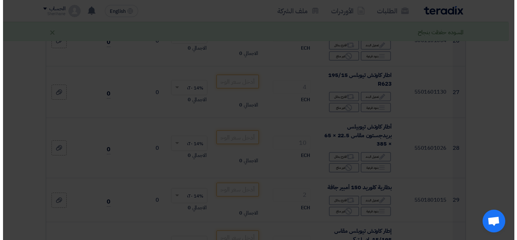
scroll to position [882, 0]
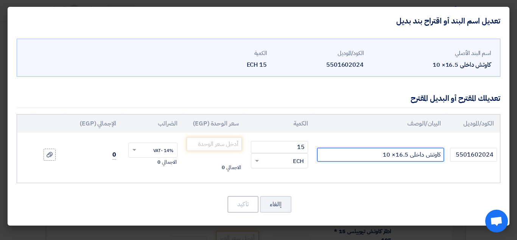
click at [369, 151] on input "كاوتش داخلى 16.5× 10" at bounding box center [380, 155] width 127 height 14
type input "كاوتش داخلى 16.5× 10 - دونجا كورى"
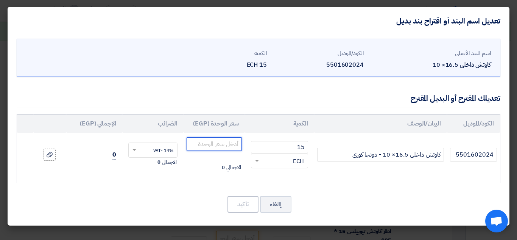
click at [234, 149] on input "number" at bounding box center [214, 144] width 55 height 14
type input "850"
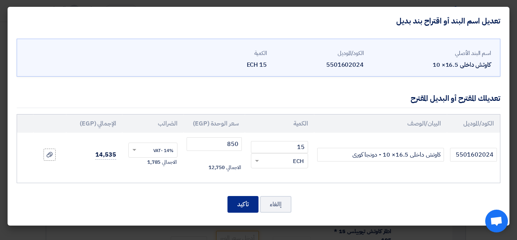
click at [243, 210] on button "تأكيد" at bounding box center [242, 204] width 31 height 17
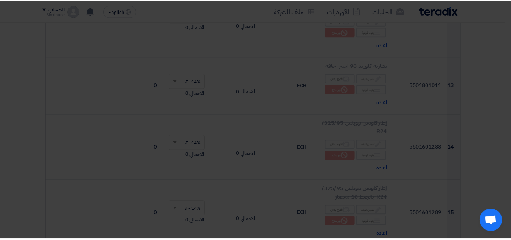
scroll to position [1295, 0]
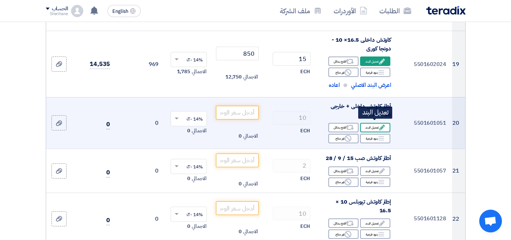
click at [373, 123] on div "Edit تعديل البند" at bounding box center [375, 127] width 30 height 9
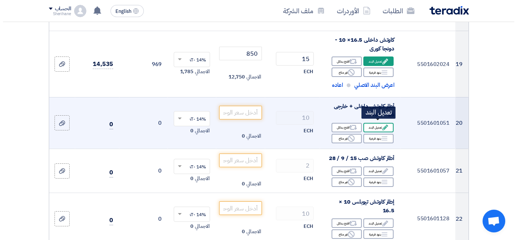
scroll to position [882, 0]
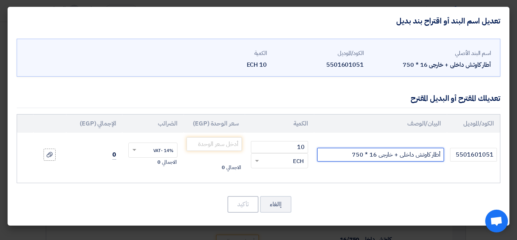
click at [346, 156] on input "أطار كاوتش داخلى + خارجى 16 * 750" at bounding box center [380, 155] width 127 height 14
type input "أطار كاوتش داخلى + خارجى 16 * 750 - سايلون صينى"
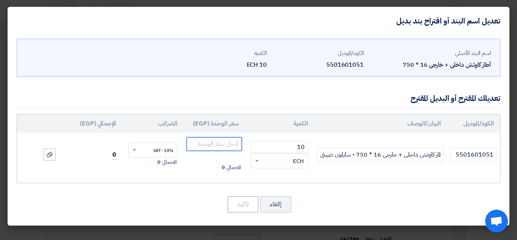
click at [211, 146] on input "number" at bounding box center [214, 144] width 55 height 14
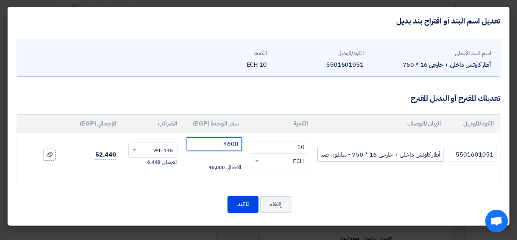
type input "4600"
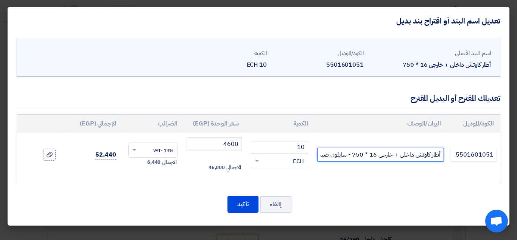
click at [323, 155] on input "أطار كاوتش داخلى + خارجى 16 * 750 - سايلون صينى" at bounding box center [380, 155] width 127 height 14
click at [347, 156] on input "أطار كاوتش داخلى + خارجى 16 * 750 - سايلون صينى" at bounding box center [380, 155] width 127 height 14
type input "أطار كاوتش داخلى + خارجى 16 * 750 - 14 تيلة - سايلون صينى"
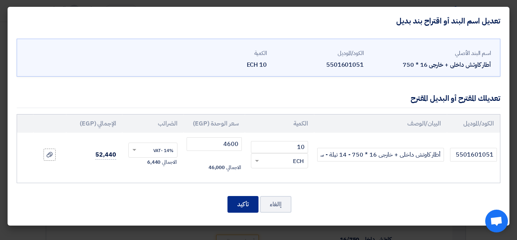
click at [248, 205] on button "تأكيد" at bounding box center [242, 204] width 31 height 17
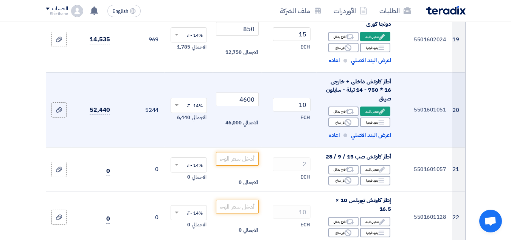
scroll to position [1333, 0]
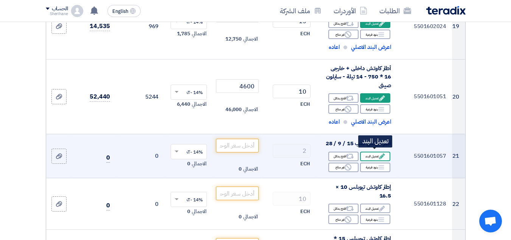
click at [367, 153] on div "Edit تعديل البند" at bounding box center [375, 155] width 30 height 9
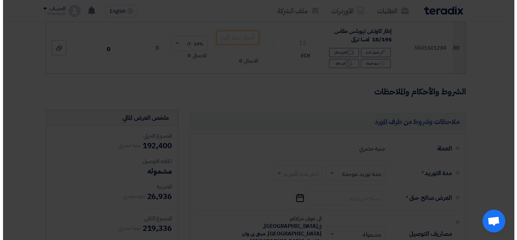
scroll to position [920, 0]
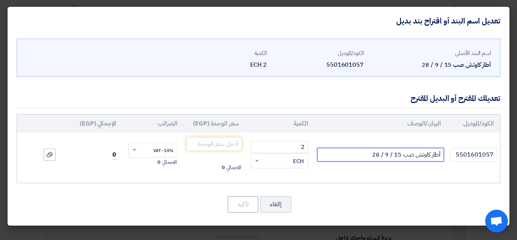
click at [345, 157] on input "أطار كاوتش صب 15 / 9 / 28" at bounding box center [380, 155] width 127 height 14
type input "أطار كاوتش صب [DATE] - أطلس هندى"
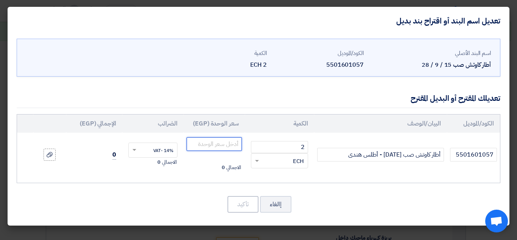
click at [218, 140] on input "number" at bounding box center [214, 144] width 55 height 14
type input "10800"
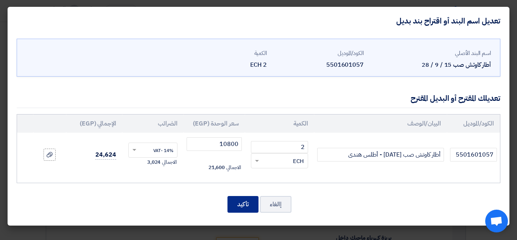
click at [247, 207] on button "تأكيد" at bounding box center [242, 204] width 31 height 17
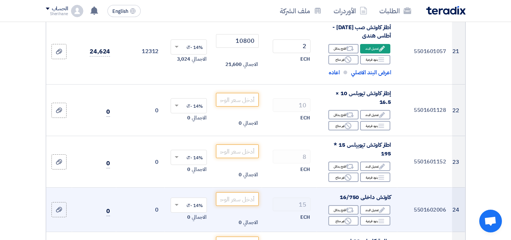
scroll to position [1436, 0]
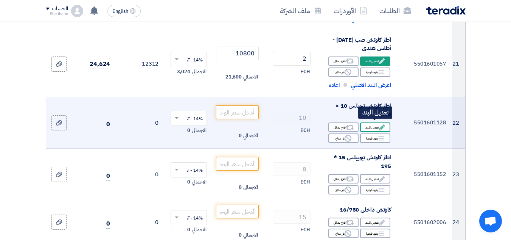
click at [374, 124] on div "Edit تعديل البند" at bounding box center [375, 126] width 30 height 9
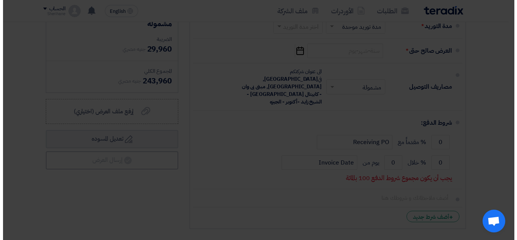
scroll to position [956, 0]
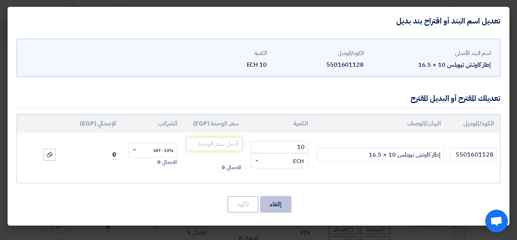
click at [273, 207] on button "إالغاء" at bounding box center [275, 204] width 31 height 17
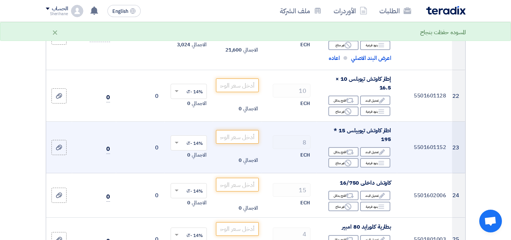
scroll to position [1425, 0]
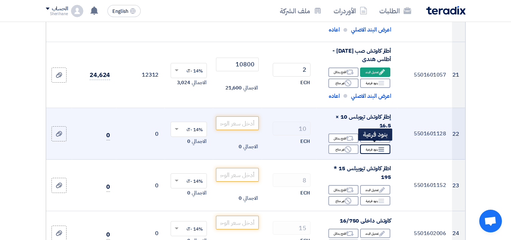
click at [368, 145] on div "Breakdown بنود فرعية" at bounding box center [375, 148] width 30 height 9
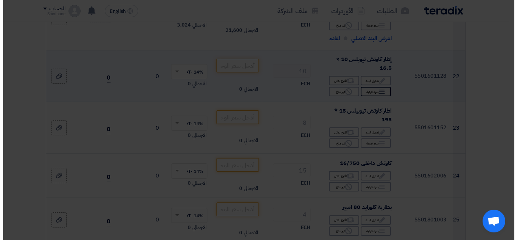
scroll to position [1367, 0]
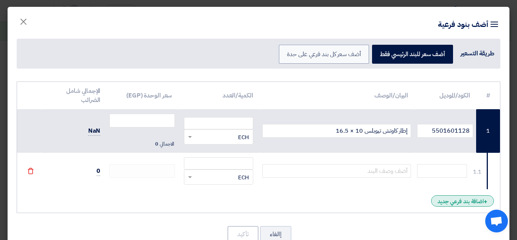
click at [442, 200] on div "+ اضافة بند فرعي جديد" at bounding box center [462, 200] width 63 height 11
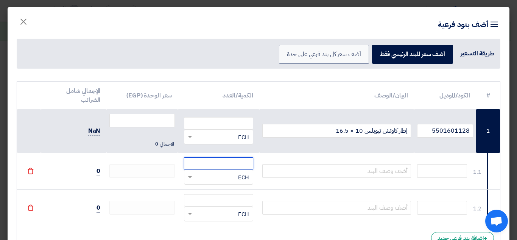
click at [222, 161] on input "number" at bounding box center [218, 163] width 69 height 12
click at [106, 203] on td "0" at bounding box center [73, 207] width 65 height 37
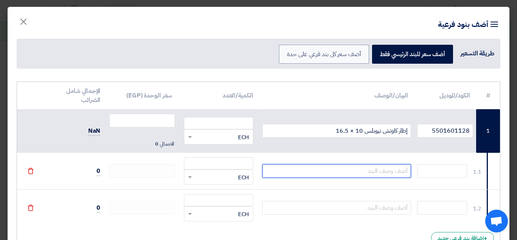
click at [341, 167] on input "text" at bounding box center [336, 171] width 149 height 14
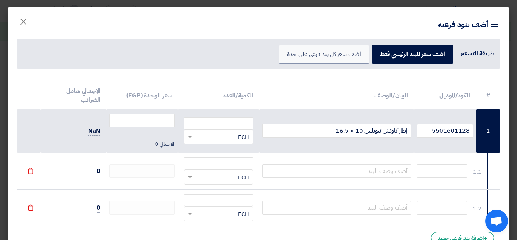
click at [236, 131] on div "RFQ_STEP1.ITEMS.2.TYPE_PLACEHOLDER × ECH" at bounding box center [218, 136] width 69 height 15
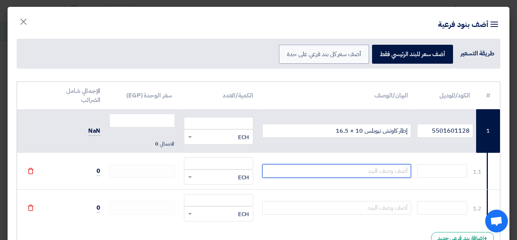
click at [342, 173] on input "text" at bounding box center [336, 171] width 149 height 14
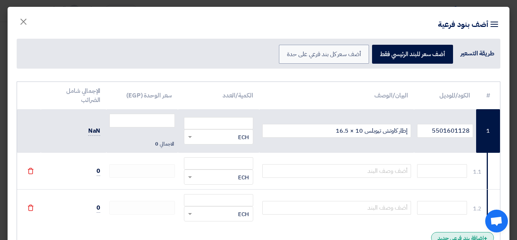
click at [444, 237] on div "+ اضافة بند فرعي جديد" at bounding box center [462, 237] width 63 height 11
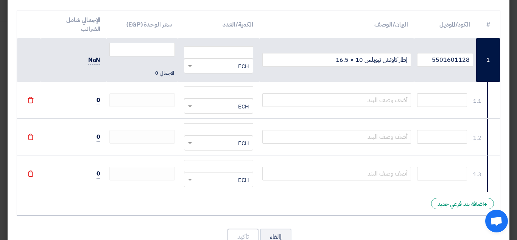
scroll to position [76, 0]
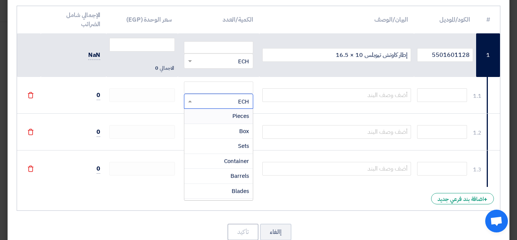
click at [235, 98] on div "RFQ_STEP1.ITEMS.2.TYPE_PLACEHOLDER × ECH" at bounding box center [223, 101] width 59 height 9
click at [366, 95] on input "text" at bounding box center [336, 95] width 149 height 14
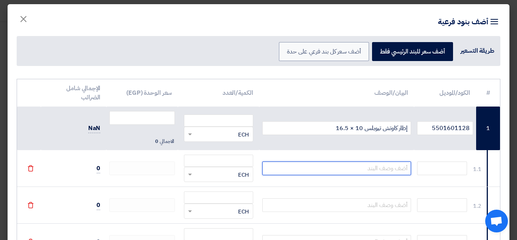
scroll to position [0, 0]
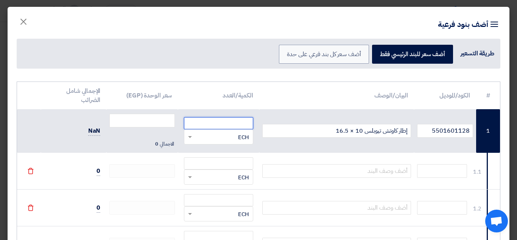
click at [212, 123] on input "number" at bounding box center [218, 123] width 69 height 12
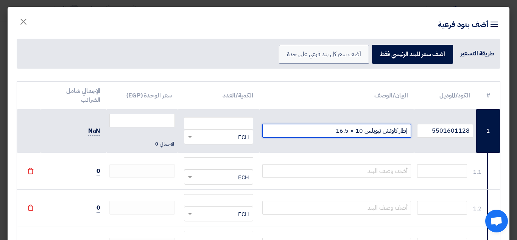
click at [327, 135] on input "إطار كاوتش تيوبلس 10 × 16.5" at bounding box center [336, 131] width 149 height 14
click at [331, 131] on input "إطار كاوتش تيوبلس 10 × 16.5 - هونجا كورى" at bounding box center [336, 131] width 149 height 14
type input "إطار كاوتش تيوبلس 10 × 16.5 - 8 تيلة - هونجا كورى"
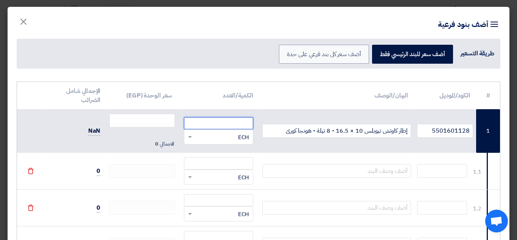
click at [243, 126] on input "number" at bounding box center [218, 123] width 69 height 12
type input "10"
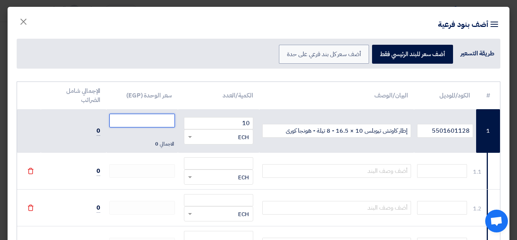
click at [163, 123] on input "number" at bounding box center [141, 121] width 65 height 14
type input "7000"
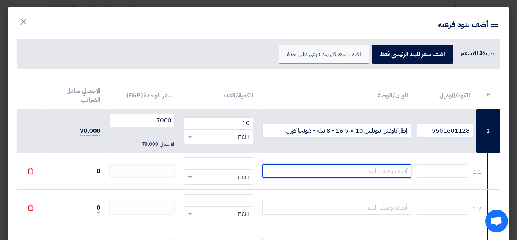
click at [346, 170] on input "text" at bounding box center [336, 171] width 149 height 14
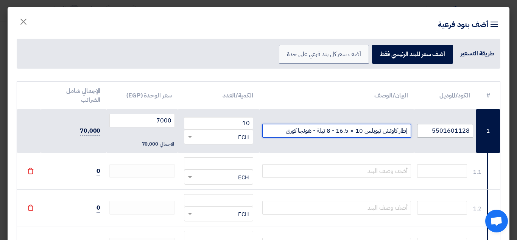
drag, startPoint x: 318, startPoint y: 130, endPoint x: 441, endPoint y: 131, distance: 123.0
click at [441, 131] on tr "1 5501601128 إطار كاوتش تيوبلس 10 × 16.5 - 8 تيلة - هونجا كورى 10 RFQ_STEP1.ITE…" at bounding box center [258, 131] width 483 height 44
drag, startPoint x: 285, startPoint y: 131, endPoint x: 457, endPoint y: 128, distance: 172.2
click at [457, 128] on tr "1 5501601128 إطار كاوتش تيوبلس 10 × 16.5 - 8 تيلة - هونجا كورى 10 RFQ_STEP1.ITE…" at bounding box center [258, 131] width 483 height 44
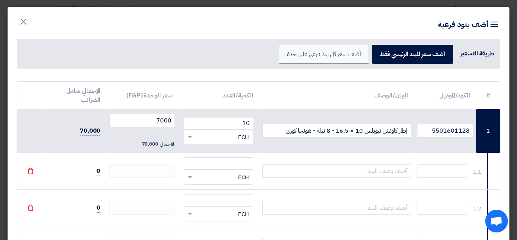
click at [366, 162] on td at bounding box center [336, 171] width 155 height 37
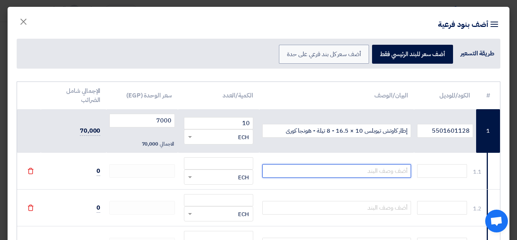
click at [368, 168] on input "text" at bounding box center [336, 171] width 149 height 14
paste input "إطار كاوتش تيوبلس 10 × 16.5 - 8 تيلة - هونجا كورى"
type input "إطار كاوتش تيوبلس 10 × 16.5 - 8 تيلة - هونجا كورى"
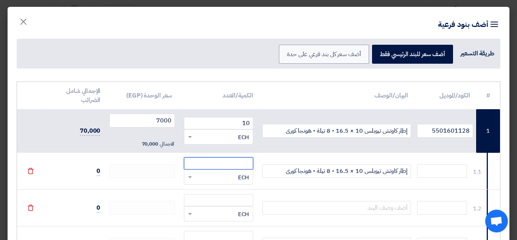
click at [219, 164] on input "number" at bounding box center [218, 163] width 69 height 12
type input "10"
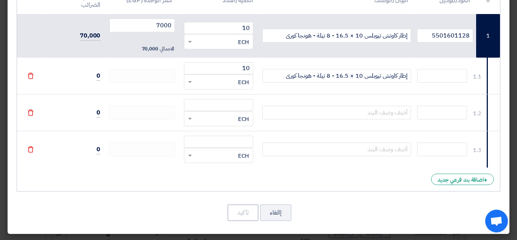
scroll to position [96, 0]
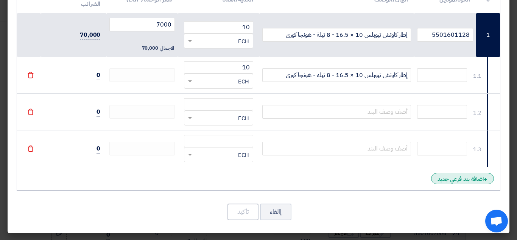
click at [440, 182] on div "+ اضافة بند فرعي جديد" at bounding box center [462, 178] width 63 height 11
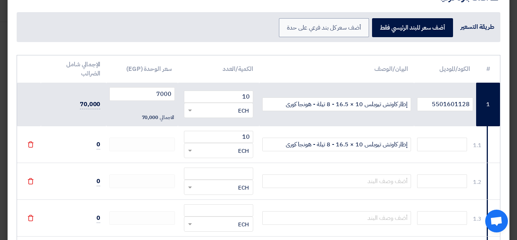
scroll to position [20, 0]
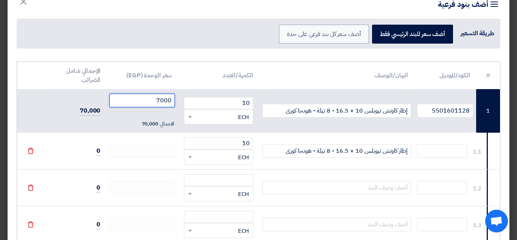
click at [143, 101] on input "7000" at bounding box center [141, 100] width 65 height 14
click at [225, 103] on input "10" at bounding box center [218, 103] width 69 height 12
click at [225, 135] on td "10 RFQ_STEP1.ITEMS.2.TYPE_PLACEHOLDER × ECH" at bounding box center [218, 150] width 81 height 37
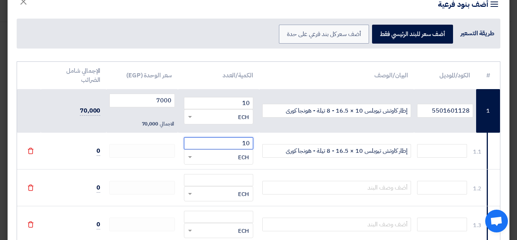
click at [226, 146] on input "10" at bounding box center [218, 143] width 69 height 12
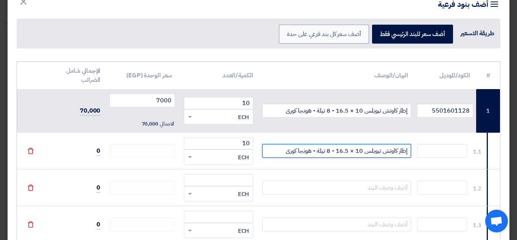
click at [299, 152] on input "إطار كاوتش تيوبلس 10 × 16.5 - 8 تيلة - هونجا كورى" at bounding box center [336, 151] width 149 height 14
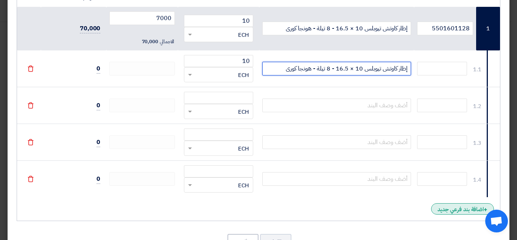
scroll to position [57, 0]
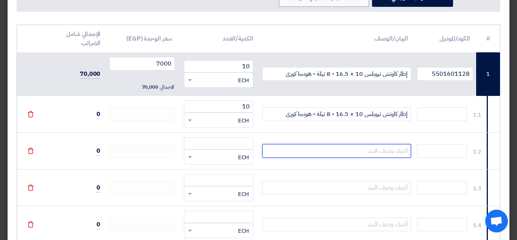
click at [322, 151] on input "text" at bounding box center [336, 151] width 149 height 14
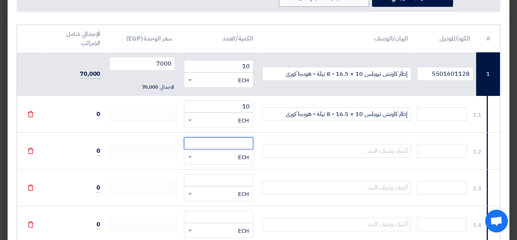
click at [212, 145] on input "number" at bounding box center [218, 143] width 69 height 12
click at [34, 115] on use at bounding box center [31, 114] width 6 height 6
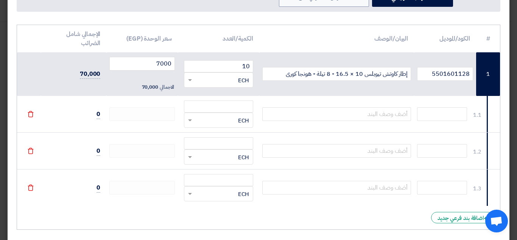
click at [34, 115] on use at bounding box center [31, 114] width 6 height 6
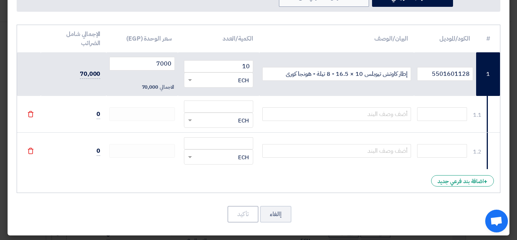
click at [34, 115] on use at bounding box center [31, 114] width 6 height 6
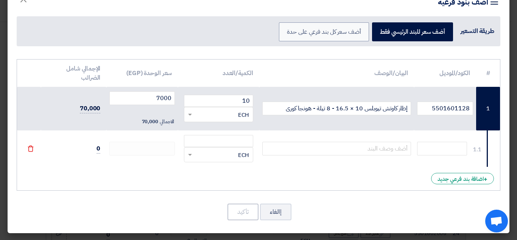
scroll to position [22, 0]
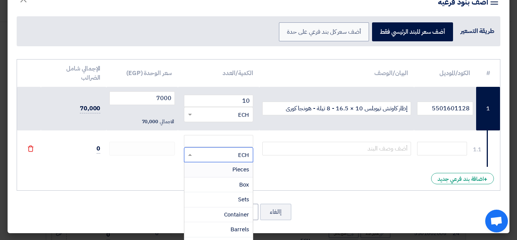
click at [211, 153] on ng-select "RFQ_STEP1.ITEMS.2.TYPE_PLACEHOLDER × ECH Pieces Box Sets Container [GEOGRAPHIC_…" at bounding box center [218, 154] width 69 height 15
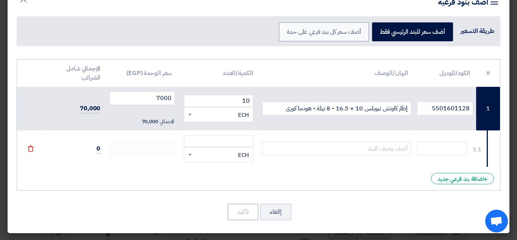
click at [216, 142] on div "RFQ_STEP1.ITEMS.2.TYPE_PLACEHOLDER × ECH" at bounding box center [218, 148] width 69 height 27
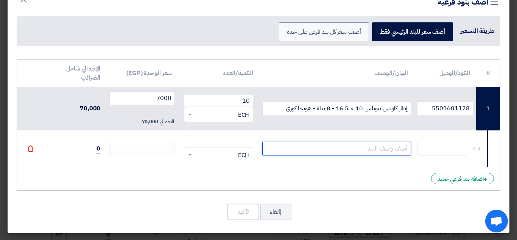
click at [381, 144] on input "text" at bounding box center [336, 149] width 149 height 14
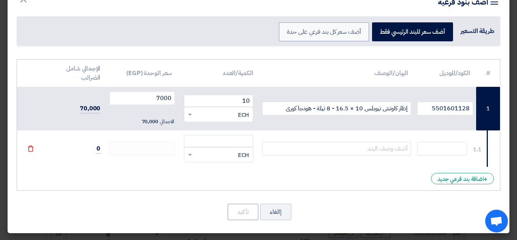
click at [34, 148] on use at bounding box center [31, 148] width 6 height 6
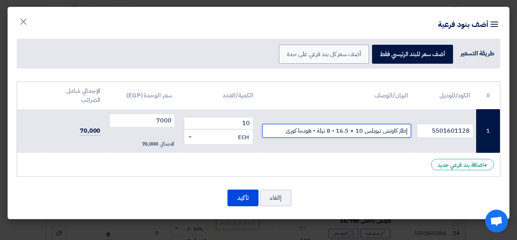
click at [271, 130] on input "إطار كاوتش تيوبلس 10 × 16.5 - 8 تيلة - هونجا كورى" at bounding box center [336, 131] width 149 height 14
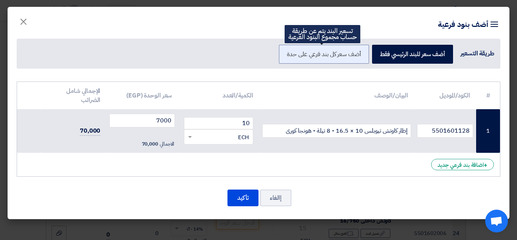
click at [314, 56] on label "أضف سعر كل بند فرعي على حدة" at bounding box center [324, 54] width 90 height 19
click at [356, 56] on input "أضف سعر كل بند فرعي على حدة" at bounding box center [358, 53] width 5 height 5
radio input "true"
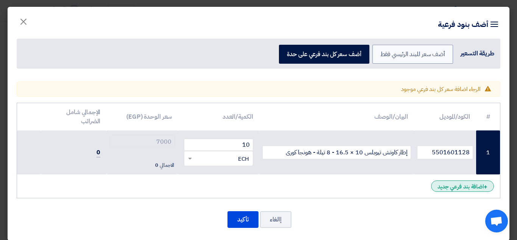
click at [449, 186] on div "+ اضافة بند فرعي جديد" at bounding box center [462, 185] width 63 height 11
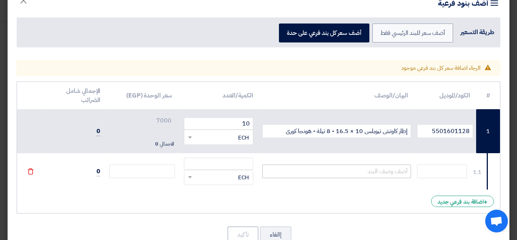
scroll to position [38, 0]
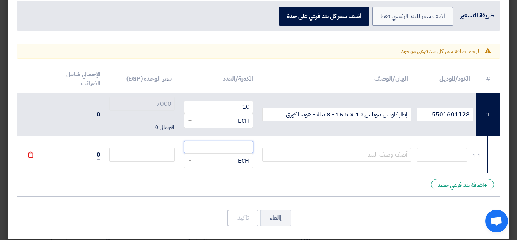
click at [206, 149] on input "number" at bounding box center [218, 147] width 69 height 12
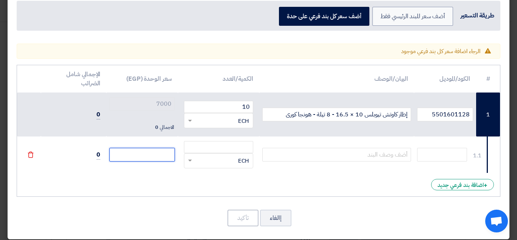
click at [140, 157] on input "number" at bounding box center [141, 155] width 65 height 14
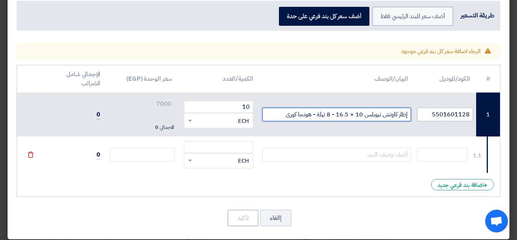
drag, startPoint x: 280, startPoint y: 117, endPoint x: 423, endPoint y: 112, distance: 142.4
click at [423, 112] on tr "1 5501601128 إطار كاوتش تيوبلس 10 × 16.5 - 8 تيلة - هونجا كورى 10 RFQ_STEP1.ITE…" at bounding box center [258, 114] width 483 height 44
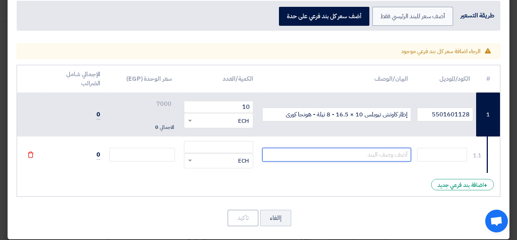
click at [335, 152] on input "text" at bounding box center [336, 155] width 149 height 14
paste input "إطار كاوتش تيوبلس 10 × 16.5 - 8 تيلة - هونجا كورى"
type input "إطار كاوتش تيوبلس 10 × 16.5 - 8 تيلة - هونجا كورى"
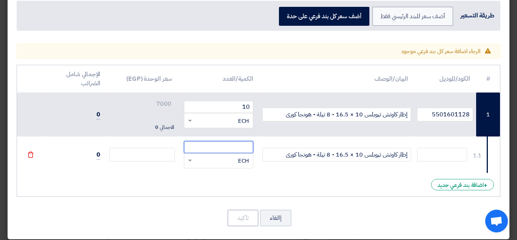
click at [222, 144] on input "number" at bounding box center [218, 147] width 69 height 12
type input "1"
type input "0"
type input "10"
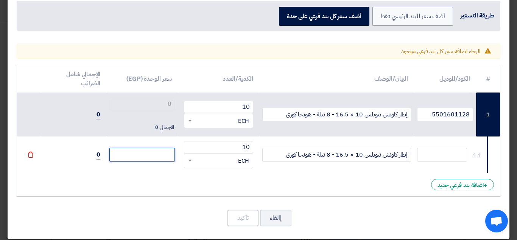
click at [151, 151] on input "number" at bounding box center [141, 155] width 65 height 14
type input "7"
type input "70"
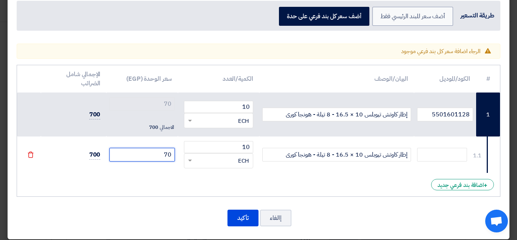
type input "700"
type input "7000"
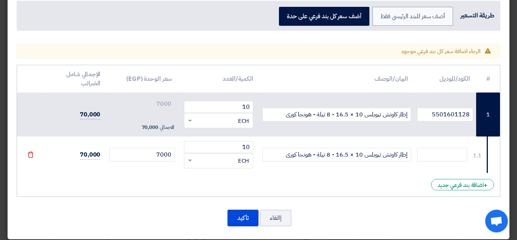
click at [293, 172] on div "# الكود/الموديل البيان/الوصف الكمية/العدد سعر الوحدة (EGP) الإجمالي شامل الضرائ…" at bounding box center [259, 131] width 484 height 132
click at [440, 187] on div "+ اضافة بند فرعي جديد" at bounding box center [462, 184] width 63 height 11
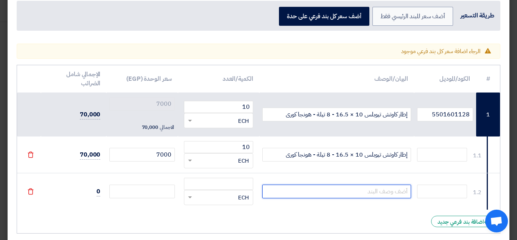
click at [334, 192] on input "text" at bounding box center [336, 191] width 149 height 14
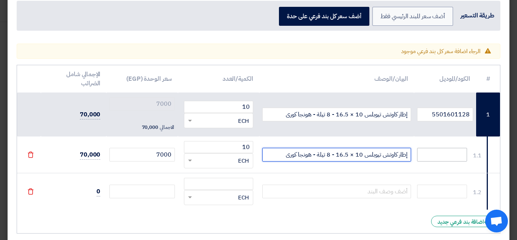
drag, startPoint x: 318, startPoint y: 155, endPoint x: 418, endPoint y: 151, distance: 100.0
click at [418, 151] on tr "1.1 إطار كاوتش تيوبلس 10 × 16.5 - 8 تيلة - هونجا كورى 10 RFQ_STEP1.ITEMS.2.TYPE…" at bounding box center [258, 154] width 483 height 37
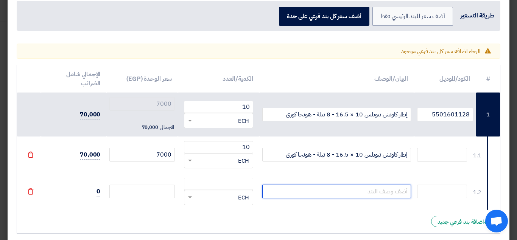
click at [371, 190] on input "text" at bounding box center [336, 191] width 149 height 14
paste input "إطار كاوتش تيوبلس 10 × 16.5 - 8 تيلة"
click at [330, 190] on input "إطار كاوتش تيوبلس 10 × 16.5 - 8 تيلة" at bounding box center [336, 191] width 149 height 14
type input "إطار كاوتش تيوبلس 10 × 16.5 - 10 تيلة"
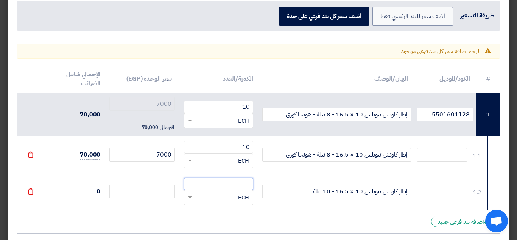
click at [242, 188] on input "number" at bounding box center [218, 183] width 69 height 12
type input "10"
click at [153, 190] on input "number" at bounding box center [141, 191] width 65 height 14
type input "6"
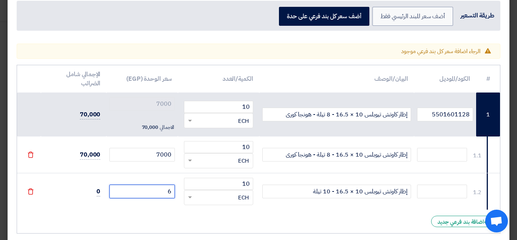
type input "7006"
type input "68"
type input "7068"
type input "680"
type input "7680"
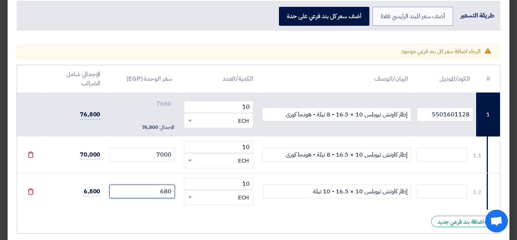
type input "6800"
type input "13800"
type input "6800"
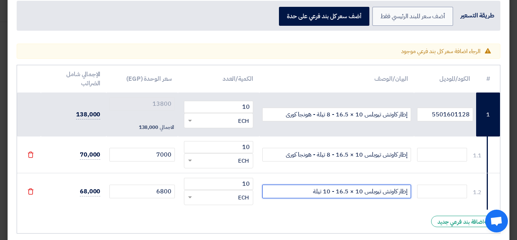
click at [308, 190] on input "إطار كاوتش تيوبلس 10 × 16.5 - 10 تيلة" at bounding box center [336, 191] width 149 height 14
drag, startPoint x: 292, startPoint y: 190, endPoint x: 265, endPoint y: 191, distance: 26.9
click at [265, 191] on input "إطار كاوتش تيوبلس 10 × 16.5 - 10 تيلة- اسينسو SSB331" at bounding box center [336, 191] width 149 height 14
click at [310, 190] on input "إطار كاوتش تيوبلس 10 × 16.5 - 10 تيلة- اسينسو SSB331" at bounding box center [336, 191] width 149 height 14
paste input "SSB331"
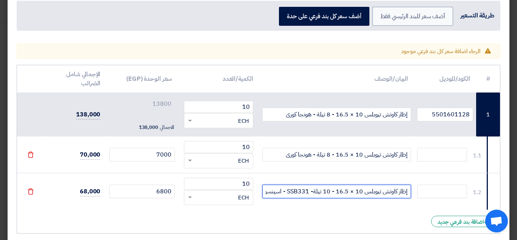
click at [273, 193] on input "إطار كاوتش تيوبلس 10 × 16.5 - 10 تيلة- SSB331 - اسينسو SSB331" at bounding box center [336, 191] width 149 height 14
drag, startPoint x: 269, startPoint y: 191, endPoint x: 291, endPoint y: 190, distance: 22.0
click at [291, 190] on input "إطار كاوتش تيوبلس 10 × 16.5 - 10 تيلة- SSB331 - اسينسو SSB331" at bounding box center [336, 191] width 149 height 14
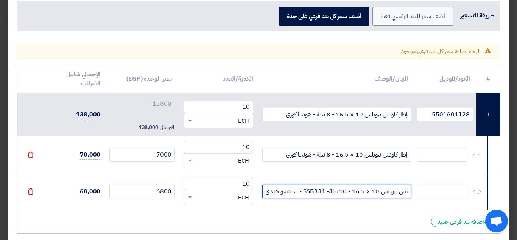
type input "إطار كاوتش تيوبلس 10 × 16.5 - 10 تيلة- SSB331 - اسينسو هندى"
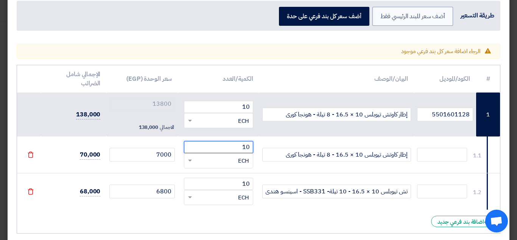
click at [212, 148] on input "10" at bounding box center [218, 147] width 69 height 12
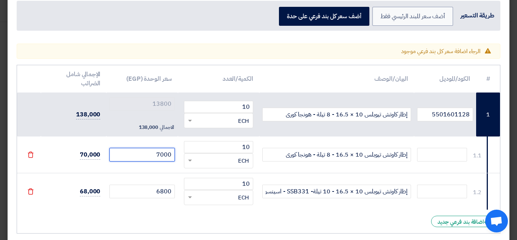
click at [162, 159] on input "7000" at bounding box center [141, 155] width 65 height 14
click at [164, 182] on td "6800" at bounding box center [142, 191] width 72 height 37
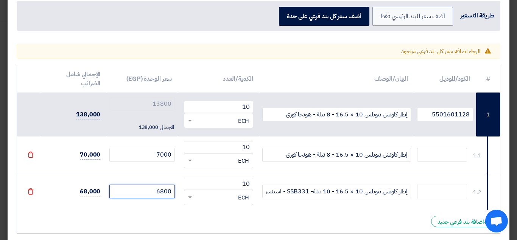
click at [156, 194] on input "6800" at bounding box center [141, 191] width 65 height 14
click at [217, 199] on div "RFQ_STEP1.ITEMS.2.TYPE_PLACEHOLDER × ECH" at bounding box center [223, 197] width 59 height 9
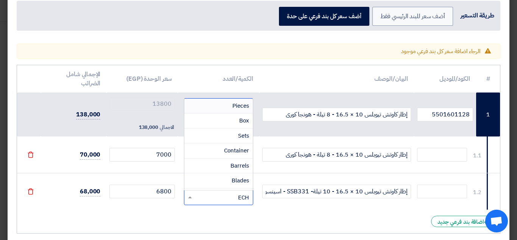
click at [178, 218] on div "# الكود/الموديل البيان/الوصف الكمية/العدد سعر الوحدة (EGP) الإجمالي شامل الضرائ…" at bounding box center [259, 149] width 484 height 168
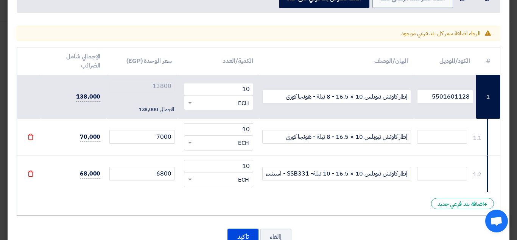
scroll to position [80, 0]
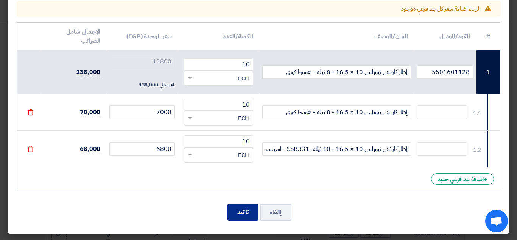
click at [247, 213] on button "تأكيد" at bounding box center [242, 212] width 31 height 17
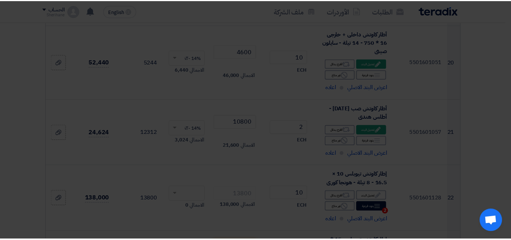
scroll to position [1425, 0]
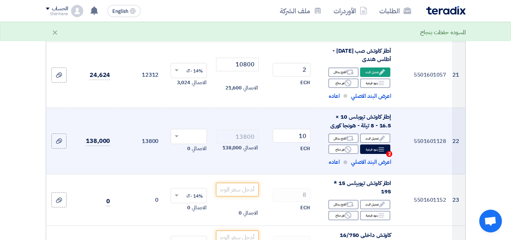
click at [176, 133] on span at bounding box center [175, 136] width 9 height 7
click at [196, 150] on span "14% -VAT" at bounding box center [193, 150] width 20 height 7
click at [216, 122] on td "13800 الاجمالي 138,000" at bounding box center [237, 141] width 48 height 66
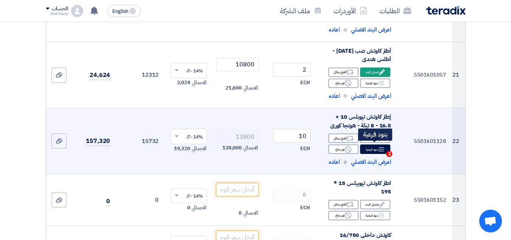
click at [370, 146] on div "Breakdown بنود فرعية 2" at bounding box center [375, 148] width 30 height 9
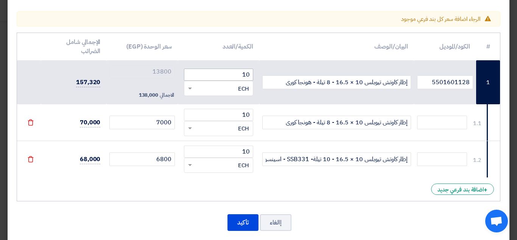
scroll to position [76, 0]
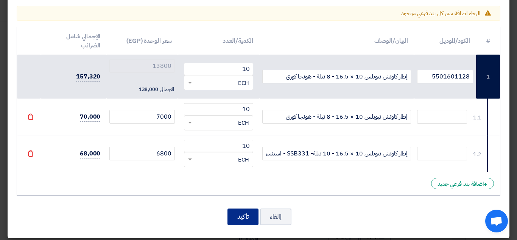
click at [244, 218] on button "تأكيد" at bounding box center [242, 216] width 31 height 17
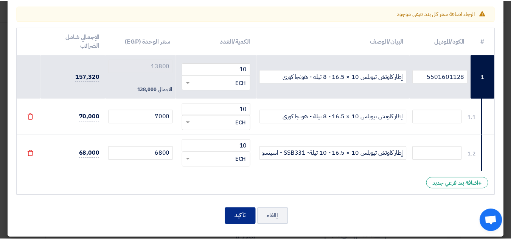
scroll to position [1425, 0]
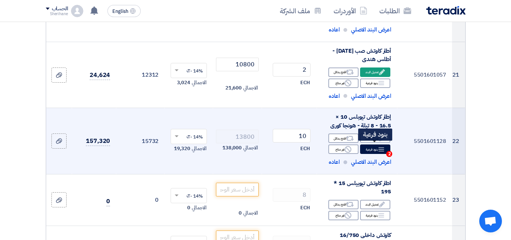
click at [370, 145] on div "Breakdown بنود فرعية 2" at bounding box center [375, 148] width 30 height 9
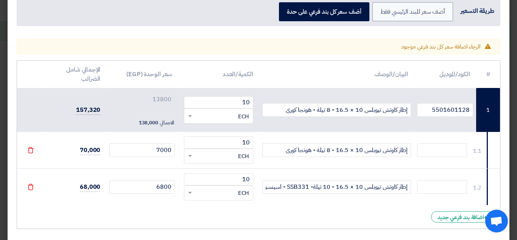
scroll to position [5, 0]
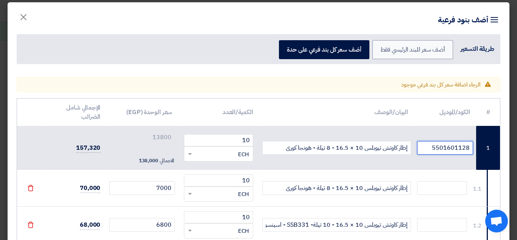
drag, startPoint x: 428, startPoint y: 147, endPoint x: 473, endPoint y: 145, distance: 45.1
click at [473, 145] on input "5501601128" at bounding box center [445, 148] width 56 height 14
click at [448, 188] on input "text" at bounding box center [442, 188] width 50 height 14
paste input "5501601128"
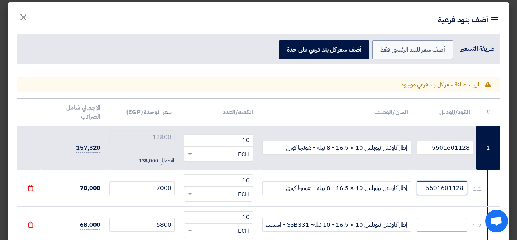
type input "5501601128"
click at [448, 224] on input "text" at bounding box center [442, 225] width 50 height 14
paste input "5501601128"
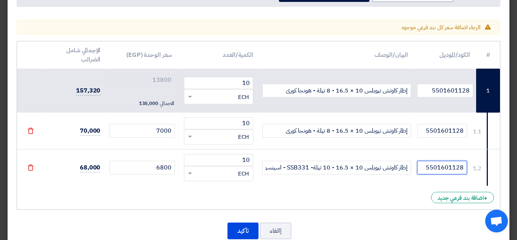
scroll to position [80, 0]
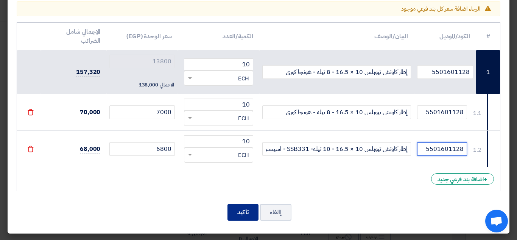
type input "5501601128"
click at [257, 211] on button "تأكيد" at bounding box center [242, 212] width 31 height 17
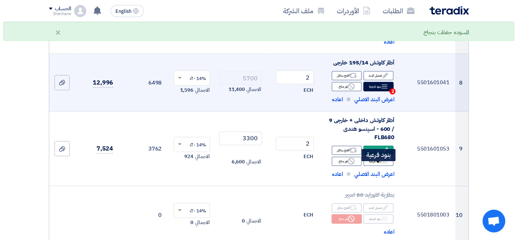
scroll to position [517, 0]
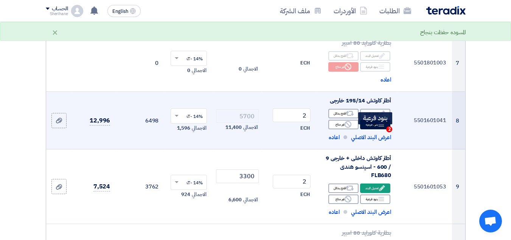
click at [373, 129] on div "Breakdown بنود فرعية 2" at bounding box center [375, 124] width 30 height 9
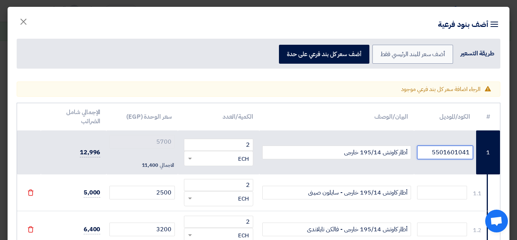
drag, startPoint x: 427, startPoint y: 153, endPoint x: 474, endPoint y: 152, distance: 47.0
click at [474, 152] on td "5501601041" at bounding box center [445, 152] width 62 height 44
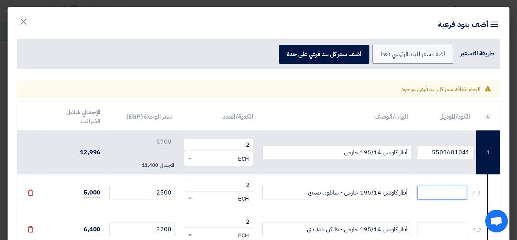
click at [440, 197] on input "text" at bounding box center [442, 192] width 50 height 14
paste input "5501601041"
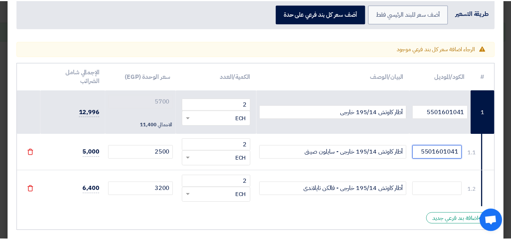
scroll to position [76, 0]
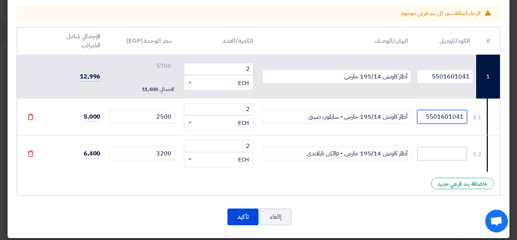
type input "5501601041"
click at [440, 150] on input "text" at bounding box center [442, 153] width 50 height 14
paste input "5501601041"
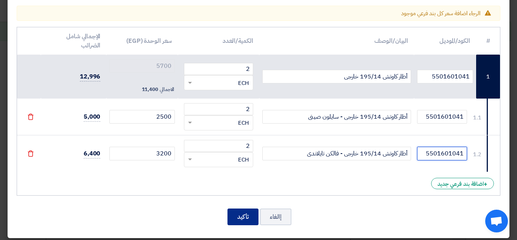
type input "5501601041"
click at [244, 215] on button "تأكيد" at bounding box center [242, 216] width 31 height 17
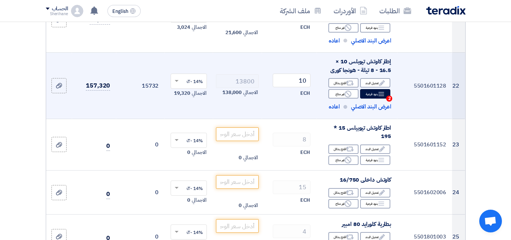
scroll to position [1500, 0]
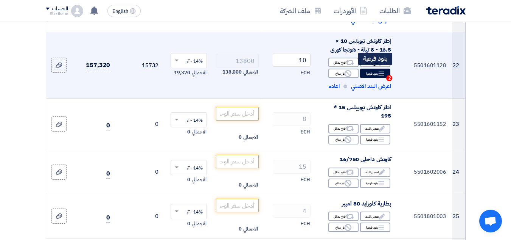
click at [377, 72] on div "Breakdown بنود فرعية 2" at bounding box center [375, 72] width 30 height 9
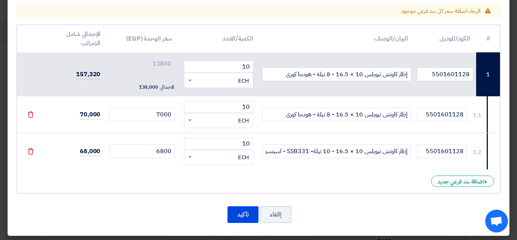
scroll to position [80, 0]
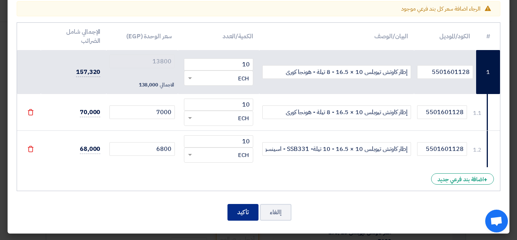
click at [254, 216] on button "تأكيد" at bounding box center [242, 212] width 31 height 17
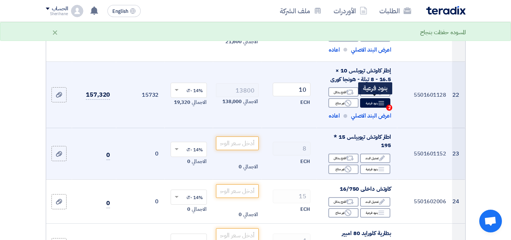
scroll to position [1463, 0]
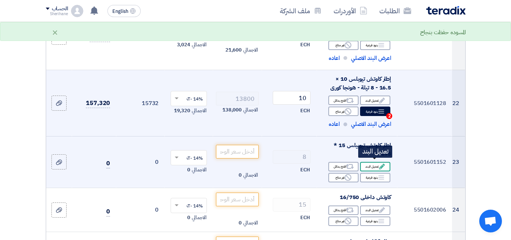
click at [381, 165] on use at bounding box center [382, 166] width 6 height 6
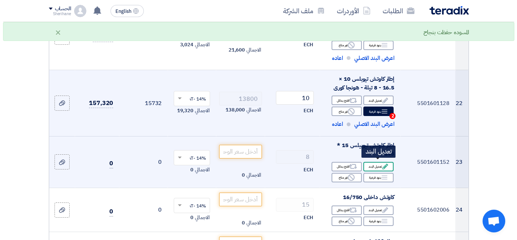
scroll to position [983, 0]
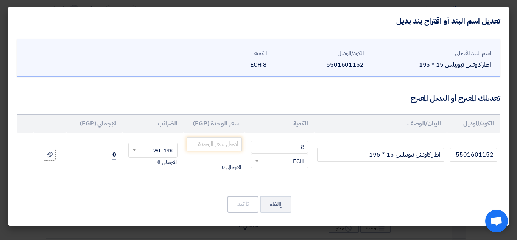
click at [351, 146] on td "اطار كاوتش تيوبيلس 15 * 195" at bounding box center [380, 154] width 133 height 44
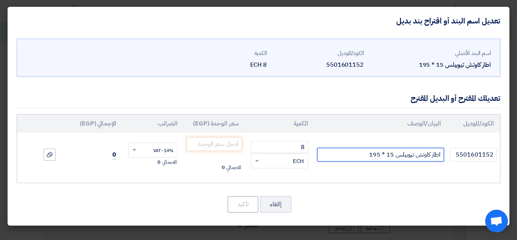
click at [355, 155] on input "اطار كاوتش تيوبيلس 15 * 195" at bounding box center [380, 155] width 127 height 14
type input "اطار كاوتش تيوبيلس 15 * 195- [PERSON_NAME]"
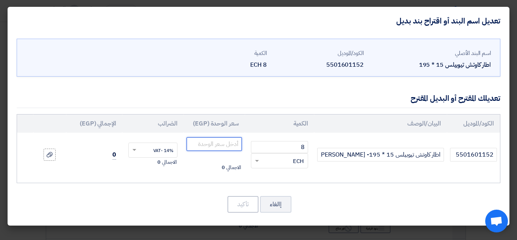
click at [232, 142] on input "number" at bounding box center [214, 144] width 55 height 14
type input "3900"
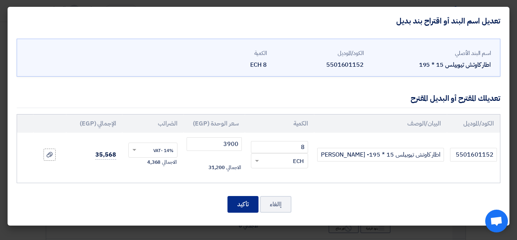
click at [249, 204] on button "تأكيد" at bounding box center [242, 204] width 31 height 17
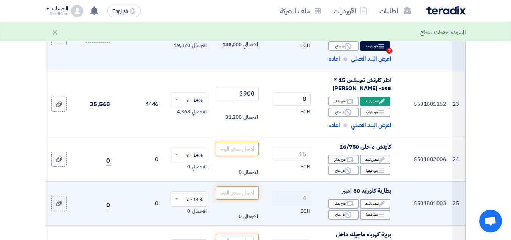
scroll to position [1527, 0]
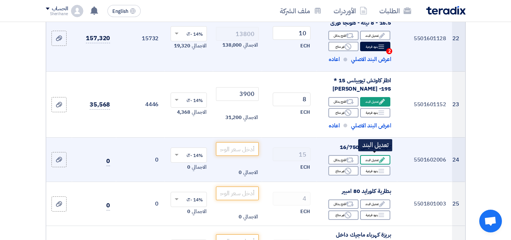
click at [379, 156] on icon "Edit" at bounding box center [382, 159] width 7 height 7
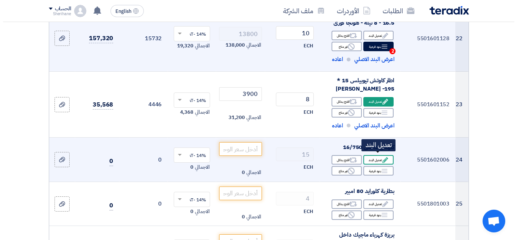
scroll to position [973, 0]
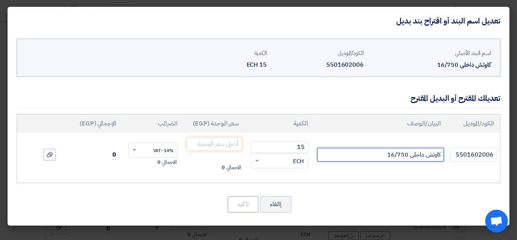
click at [351, 151] on input "كاوتش داخلى 16/750" at bounding box center [380, 155] width 127 height 14
type input "كاوتش داخلى 16/750- هونجا اندونيسى"
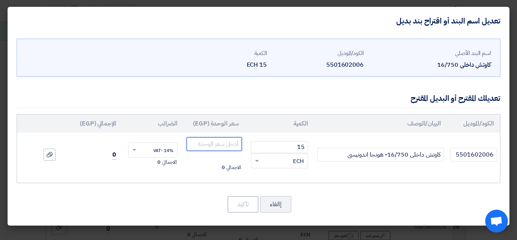
click at [233, 142] on input "number" at bounding box center [214, 144] width 55 height 14
type input "600"
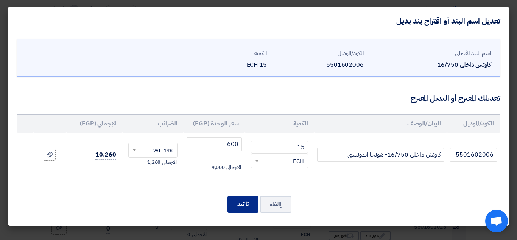
click at [248, 207] on button "تأكيد" at bounding box center [242, 204] width 31 height 17
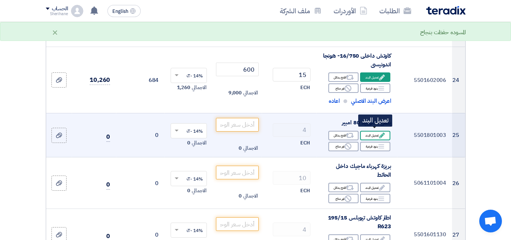
scroll to position [1631, 0]
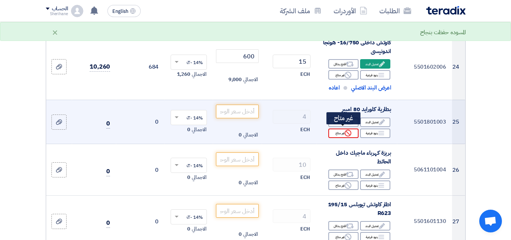
click at [353, 129] on div "Reject غير متاح" at bounding box center [343, 132] width 30 height 9
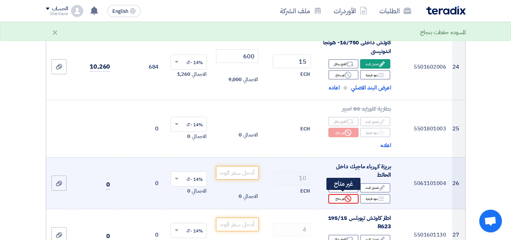
click at [346, 196] on icon "Reject" at bounding box center [348, 198] width 7 height 7
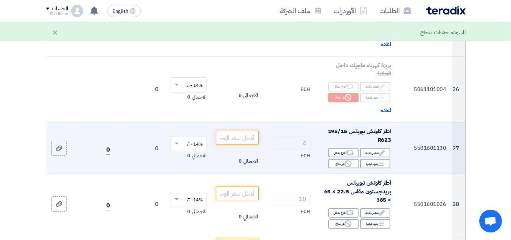
scroll to position [1745, 0]
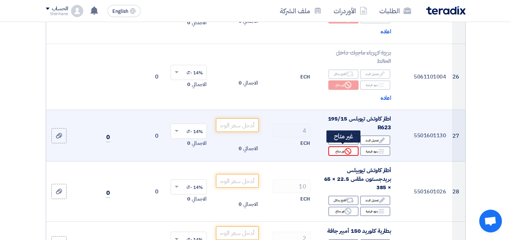
click at [337, 150] on div "Reject غير متاح" at bounding box center [343, 150] width 30 height 9
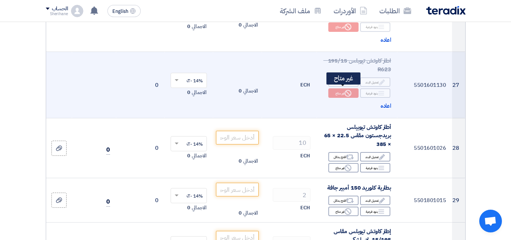
scroll to position [1820, 0]
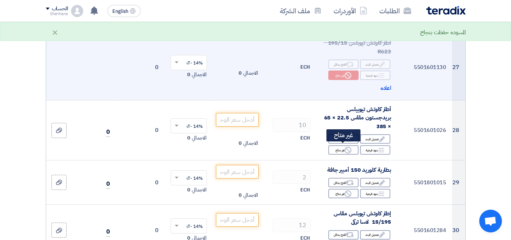
click at [336, 149] on div "Reject غير متاح" at bounding box center [343, 149] width 30 height 9
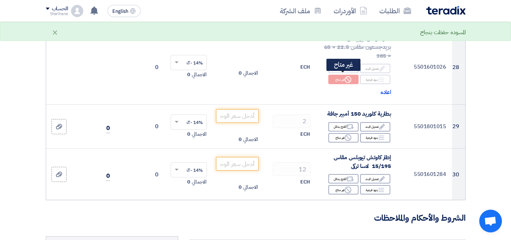
scroll to position [1896, 0]
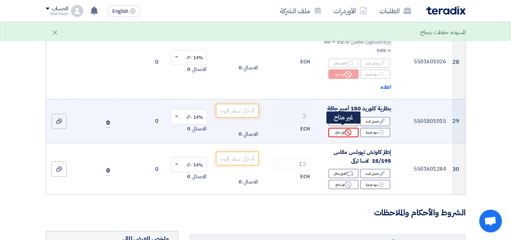
click at [347, 129] on use at bounding box center [348, 132] width 7 height 7
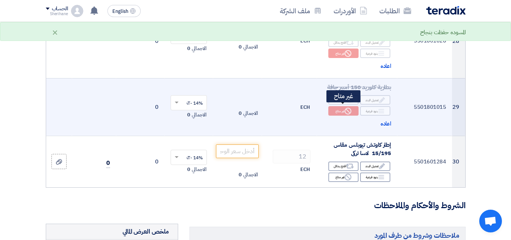
scroll to position [1934, 0]
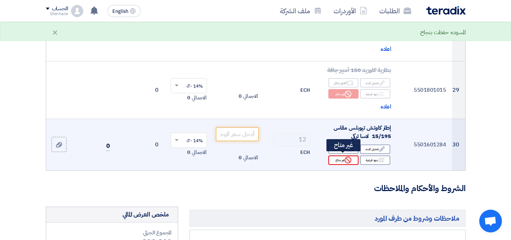
click at [355, 157] on div "Reject غير متاح" at bounding box center [343, 159] width 30 height 9
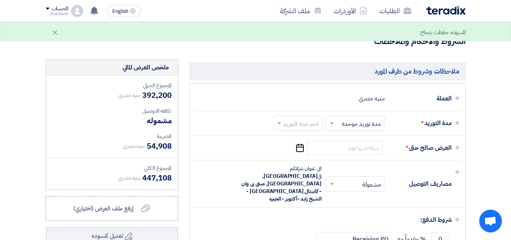
scroll to position [2085, 0]
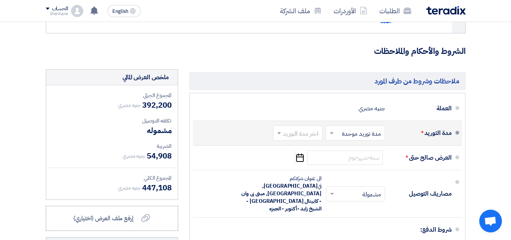
click at [281, 129] on span at bounding box center [278, 133] width 9 height 8
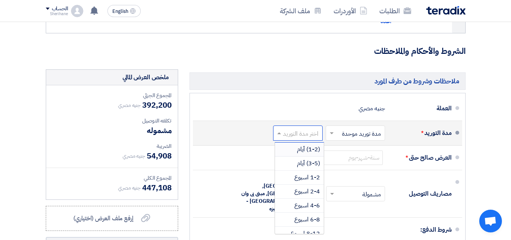
click at [307, 149] on span "(1-2) أيام" at bounding box center [308, 149] width 23 height 9
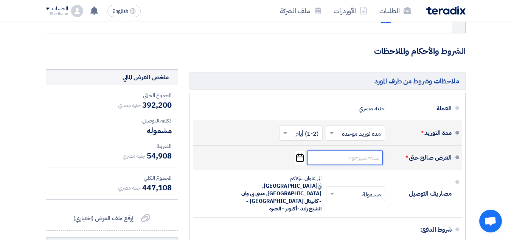
click at [377, 159] on input at bounding box center [345, 157] width 76 height 14
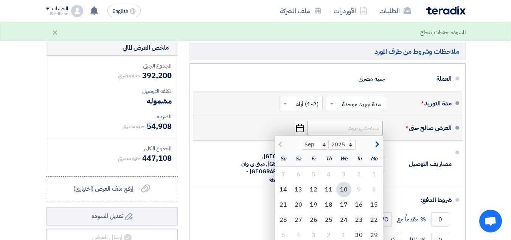
scroll to position [2123, 0]
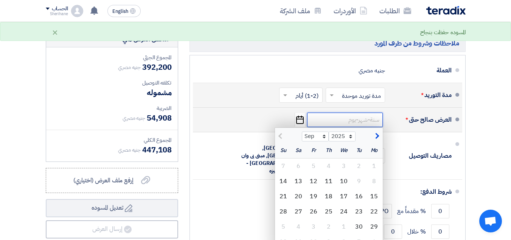
click at [351, 117] on input at bounding box center [345, 119] width 76 height 14
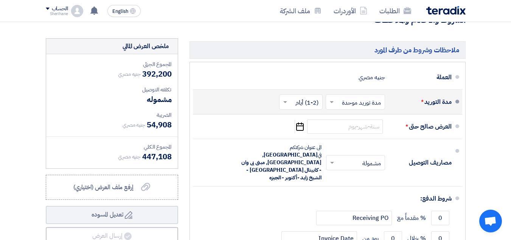
scroll to position [2125, 0]
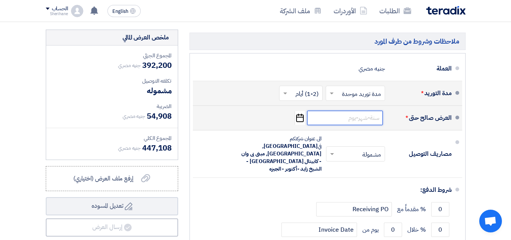
click at [360, 113] on input at bounding box center [345, 118] width 76 height 14
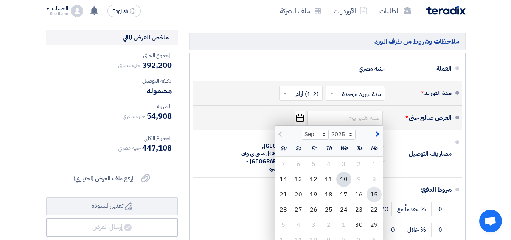
click at [370, 192] on div "15" at bounding box center [374, 194] width 15 height 15
type input "[DATE]"
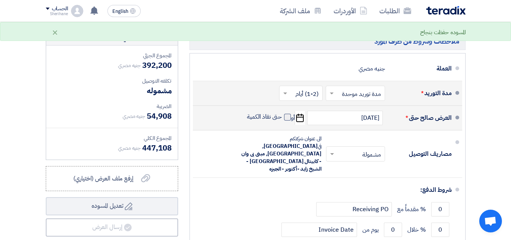
click at [287, 116] on span at bounding box center [287, 117] width 7 height 7
click at [282, 116] on input "حتى نفاذ الكمية" at bounding box center [264, 120] width 36 height 14
checkbox input "true"
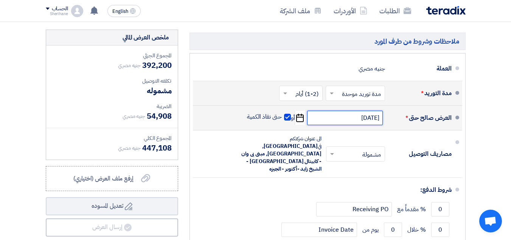
click at [361, 116] on input "[DATE]" at bounding box center [345, 118] width 76 height 14
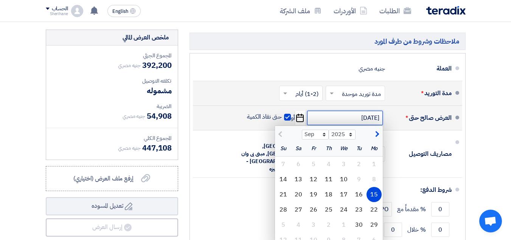
click at [360, 114] on input "[DATE]" at bounding box center [345, 118] width 76 height 14
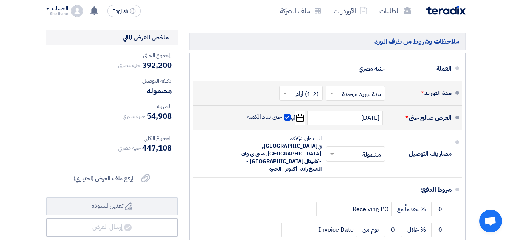
click at [302, 116] on icon "Pick a date" at bounding box center [300, 118] width 10 height 14
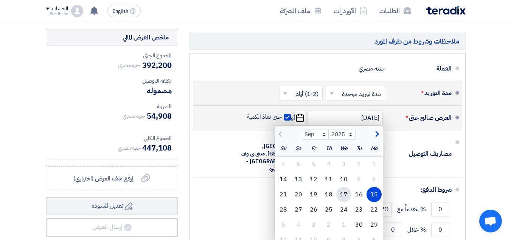
click at [344, 191] on div "17" at bounding box center [343, 194] width 15 height 15
type input "[DATE]"
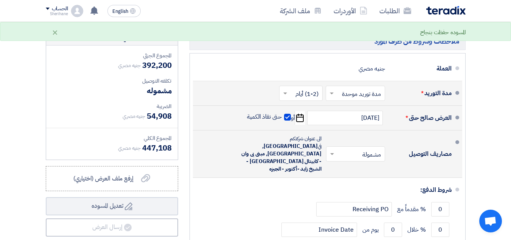
click at [372, 149] on input "text" at bounding box center [354, 154] width 55 height 11
click at [334, 150] on span at bounding box center [331, 154] width 9 height 8
click at [356, 179] on span "غير مشمولة" at bounding box center [369, 183] width 26 height 9
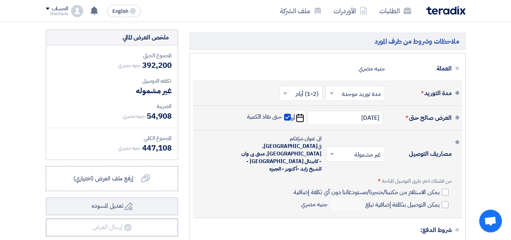
click at [445, 178] on div "من فضلك اختر طرق التوصيل المتاحة * يمكن الاستلام من مكتبنا/متجرنا/مستودعاتنا دو…" at bounding box center [373, 194] width 158 height 34
click at [447, 188] on div at bounding box center [445, 191] width 7 height 7
click at [439, 188] on input "يمكن الاستلام من مكتبنا/متجرنا/مستودعاتنا دون أي تكلفة إضافية" at bounding box center [365, 195] width 147 height 14
checkbox input "true"
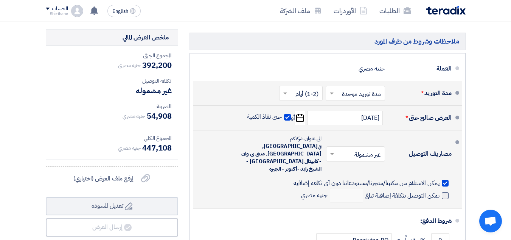
click at [443, 192] on span at bounding box center [445, 195] width 7 height 7
click at [440, 191] on input "يمكن التوصيل بتكلفة إضافية تبلغ" at bounding box center [402, 198] width 76 height 14
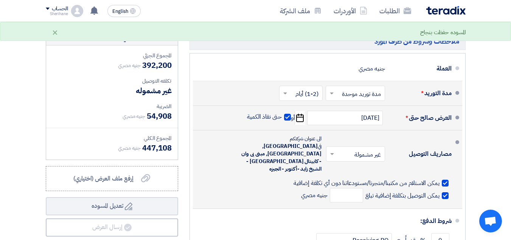
click at [445, 192] on span at bounding box center [445, 195] width 7 height 7
click at [440, 191] on input "يمكن التوصيل بتكلفة إضافية تبلغ" at bounding box center [402, 198] width 76 height 14
click at [462, 180] on li "مصاريف التوصيل × غير مشمولة × الى عنوان شركتكم في [GEOGRAPHIC_DATA], [GEOGRAPHI…" at bounding box center [327, 169] width 269 height 78
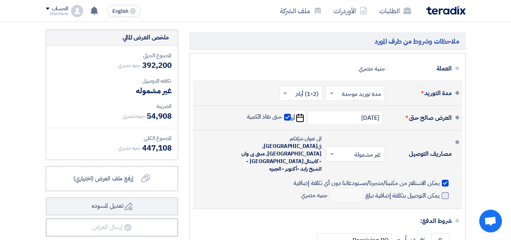
click at [447, 192] on span at bounding box center [445, 195] width 7 height 7
click at [440, 191] on input "يمكن التوصيل بتكلفة إضافية تبلغ" at bounding box center [402, 198] width 76 height 14
checkbox input "true"
click at [338, 188] on input "number" at bounding box center [346, 195] width 33 height 14
click at [352, 188] on input "number" at bounding box center [346, 195] width 33 height 14
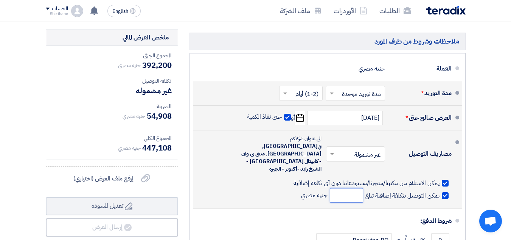
click at [352, 188] on input "number" at bounding box center [346, 195] width 33 height 14
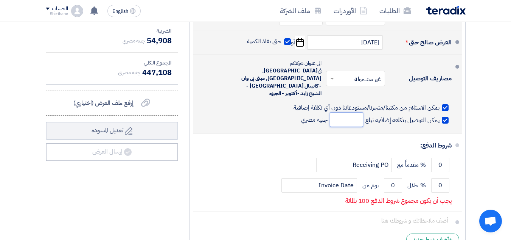
scroll to position [2201, 0]
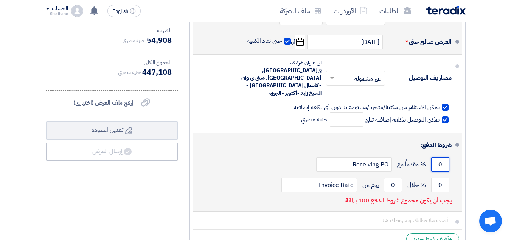
click at [440, 157] on input "0" at bounding box center [440, 164] width 18 height 14
drag, startPoint x: 438, startPoint y: 168, endPoint x: 444, endPoint y: 168, distance: 5.7
click at [444, 177] on input "0" at bounding box center [440, 184] width 18 height 14
drag, startPoint x: 392, startPoint y: 167, endPoint x: 405, endPoint y: 168, distance: 12.2
click at [405, 174] on div "0 % خلال 0 يوم من Invoice Date" at bounding box center [325, 184] width 253 height 20
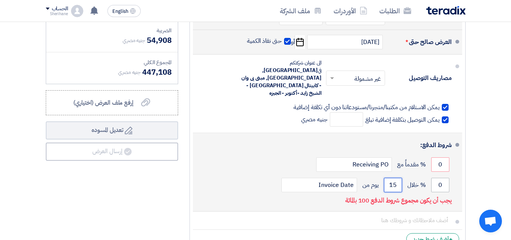
type input "15"
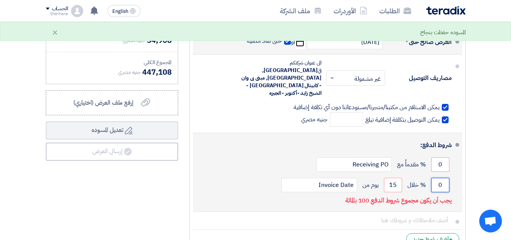
drag, startPoint x: 439, startPoint y: 169, endPoint x: 451, endPoint y: 168, distance: 12.1
click at [451, 174] on div "0 % خلال 15 يوم من Invoice Date" at bounding box center [325, 184] width 253 height 20
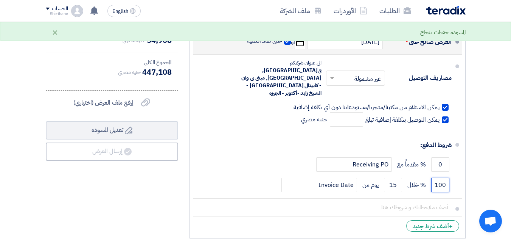
type input "100"
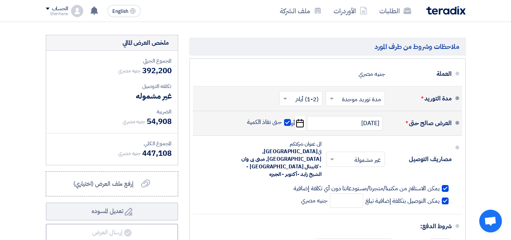
scroll to position [2163, 0]
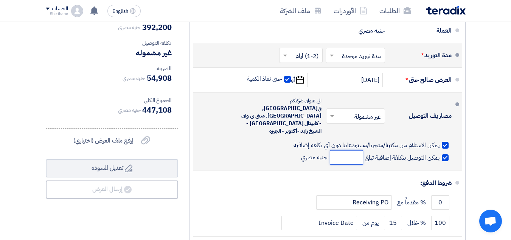
click at [350, 150] on input "number" at bounding box center [346, 157] width 33 height 14
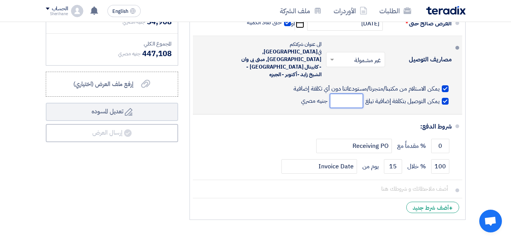
scroll to position [2201, 0]
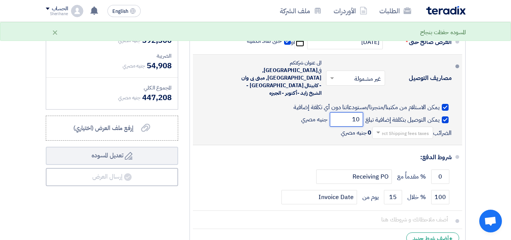
type input "1"
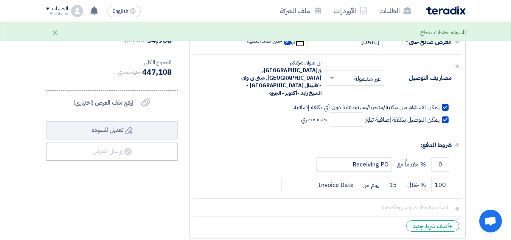
click at [165, 182] on div "ملخص العرض المالي المجموع الجزئي جنيه مصري 392,200 تكلفه التوصيل" at bounding box center [112, 98] width 144 height 288
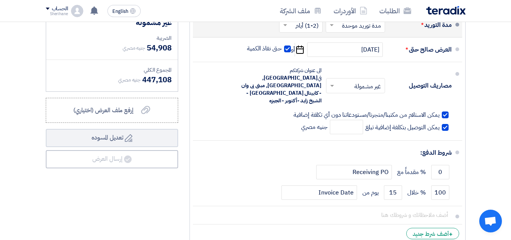
scroll to position [2194, 0]
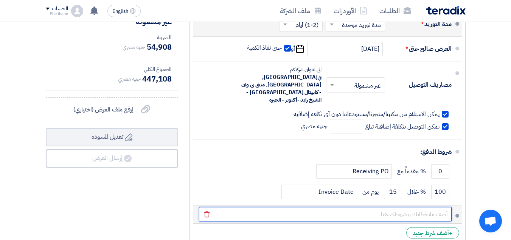
click at [424, 207] on input "text" at bounding box center [325, 214] width 253 height 14
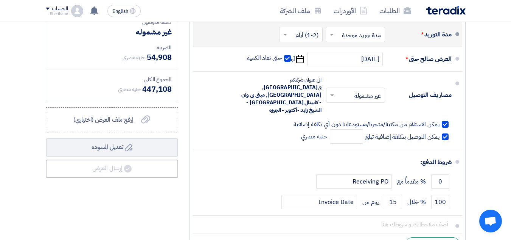
scroll to position [2149, 0]
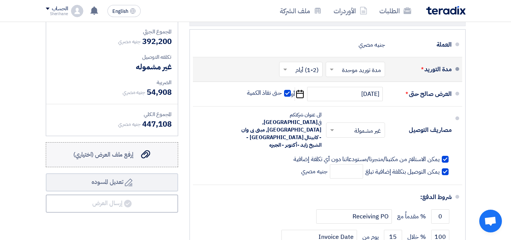
click at [123, 156] on span "إرفع ملف العرض (اختياري)" at bounding box center [103, 154] width 60 height 9
click at [0, 0] on input "إرفع ملف العرض (اختياري) إرفع ملف العرض (اختياري)" at bounding box center [0, 0] width 0 height 0
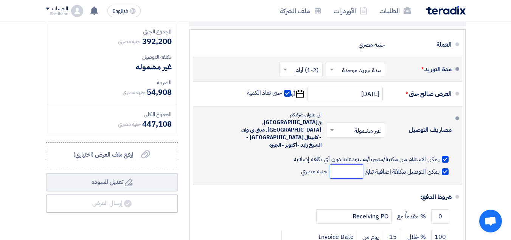
click at [338, 164] on input "number" at bounding box center [346, 171] width 33 height 14
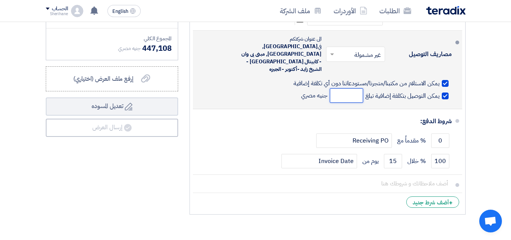
scroll to position [2300, 0]
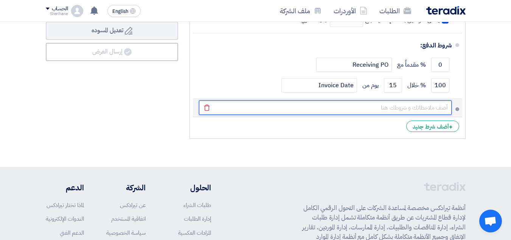
click at [394, 100] on input "text" at bounding box center [325, 107] width 253 height 14
type input "تتتتت"
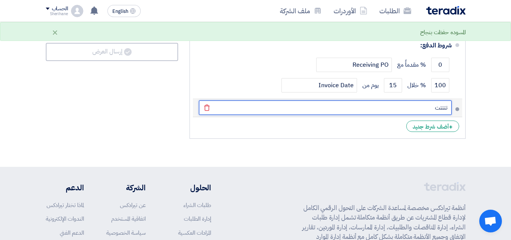
drag, startPoint x: 402, startPoint y: 90, endPoint x: 461, endPoint y: 90, distance: 58.7
click at [461, 99] on li "تتتتت [GEOGRAPHIC_DATA]" at bounding box center [327, 108] width 269 height 18
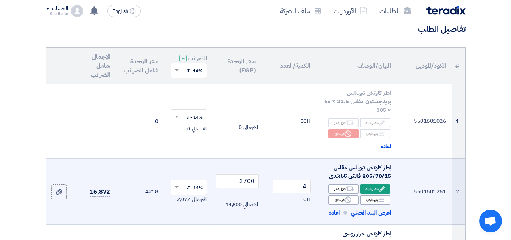
scroll to position [0, 0]
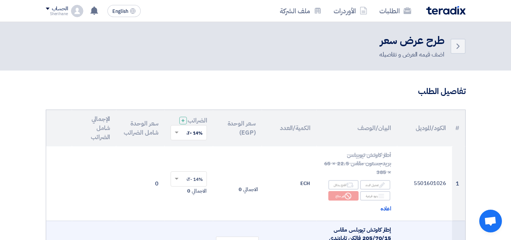
click at [420, 42] on h2 "طرح عرض سعر" at bounding box center [412, 40] width 65 height 15
click at [458, 48] on use at bounding box center [458, 46] width 3 height 5
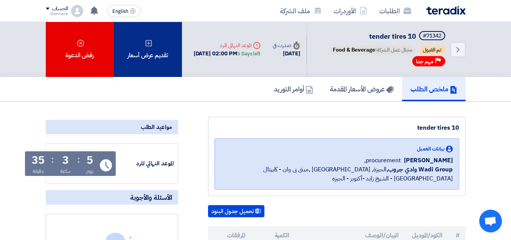
click at [132, 50] on div "تقديم عرض أسعار" at bounding box center [148, 49] width 68 height 55
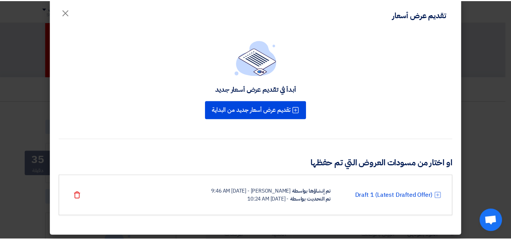
scroll to position [12, 0]
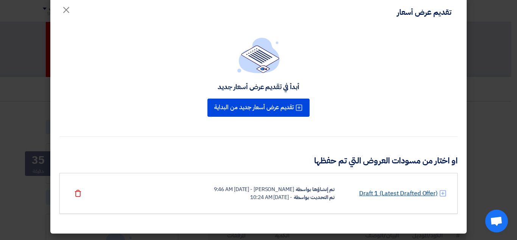
click at [389, 193] on link "Draft 1 (Latest Drafted Offer)" at bounding box center [398, 192] width 78 height 9
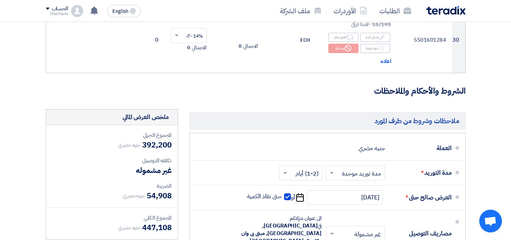
scroll to position [2157, 0]
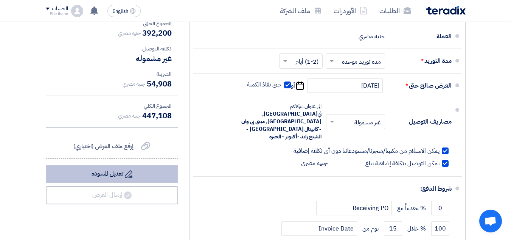
click at [127, 174] on icon "Draft" at bounding box center [129, 174] width 8 height 8
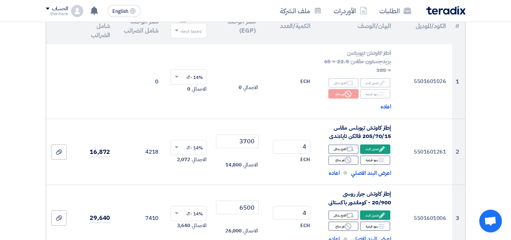
scroll to position [0, 0]
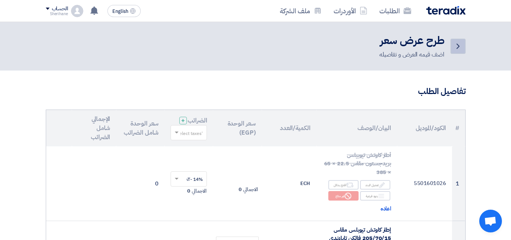
click at [457, 45] on icon "Back" at bounding box center [458, 46] width 9 height 9
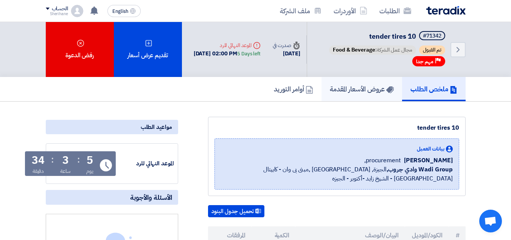
click at [337, 93] on h5 "عروض الأسعار المقدمة" at bounding box center [362, 88] width 64 height 9
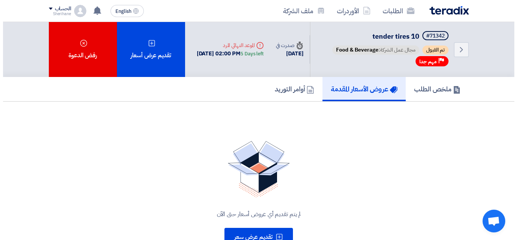
scroll to position [38, 0]
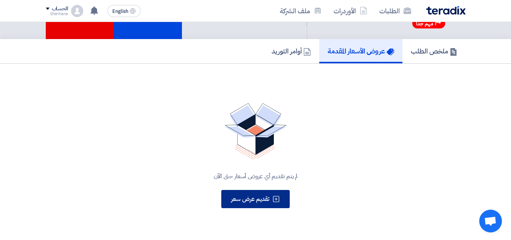
click at [266, 193] on button "تقديم عرض سعر" at bounding box center [255, 199] width 68 height 18
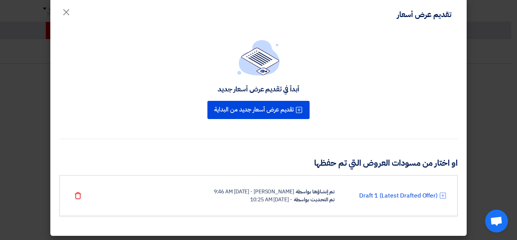
scroll to position [12, 0]
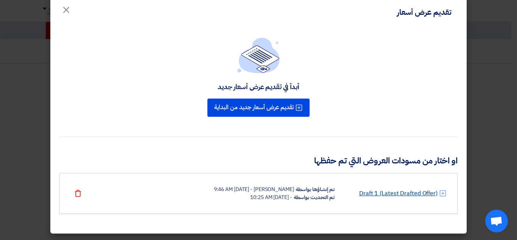
click at [408, 191] on link "Draft 1 (Latest Drafted Offer)" at bounding box center [398, 192] width 78 height 9
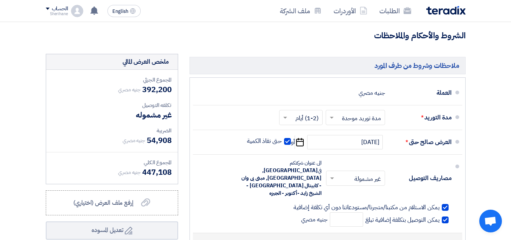
scroll to position [2119, 0]
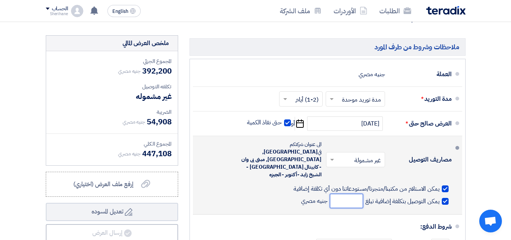
click at [354, 193] on input "number" at bounding box center [346, 200] width 33 height 14
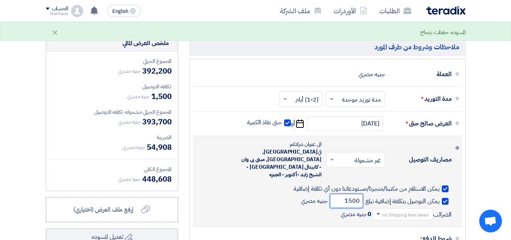
type input "1500"
click at [378, 213] on span at bounding box center [379, 214] width 4 height 2
click at [398, 234] on div "0% -No VAT" at bounding box center [403, 241] width 60 height 14
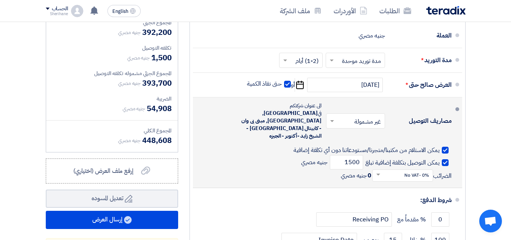
scroll to position [2195, 0]
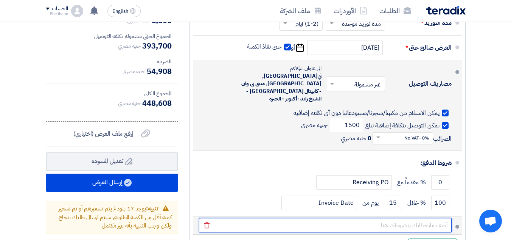
click at [395, 218] on input "text" at bounding box center [325, 225] width 253 height 14
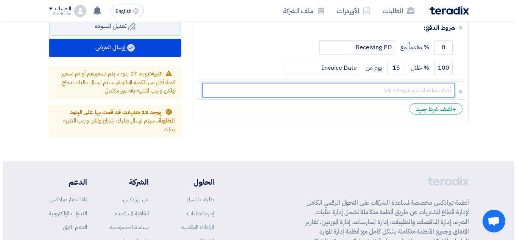
scroll to position [2308, 0]
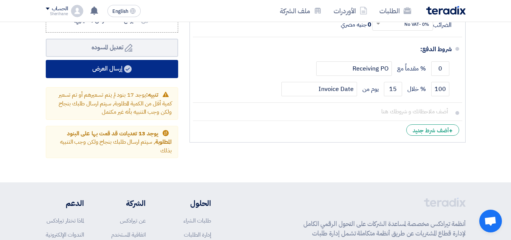
click at [119, 71] on button "إرسال العرض" at bounding box center [112, 69] width 132 height 18
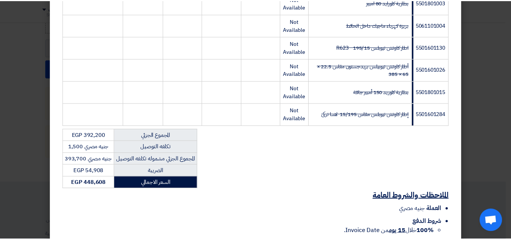
scroll to position [850, 0]
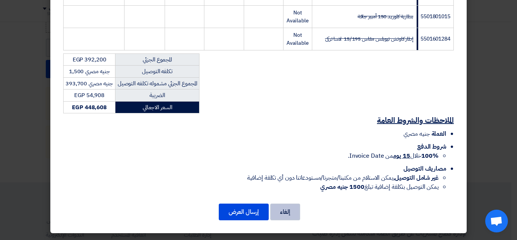
click at [286, 207] on button "إلغاء" at bounding box center [285, 211] width 30 height 17
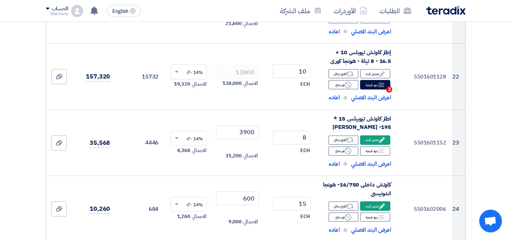
scroll to position [1476, 0]
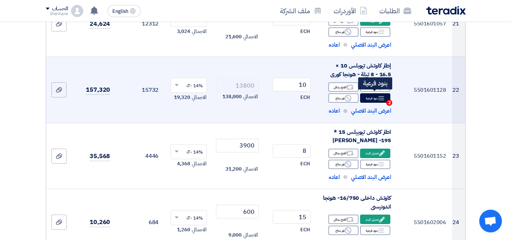
click at [380, 99] on icon "Breakdown" at bounding box center [381, 98] width 7 height 7
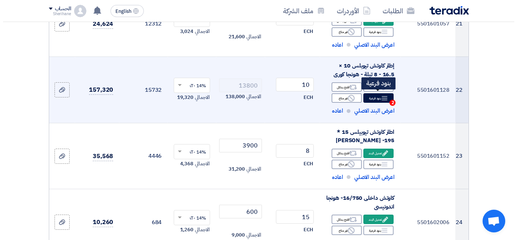
scroll to position [1418, 0]
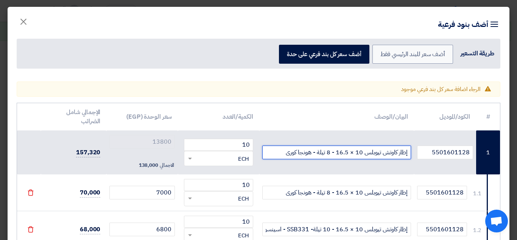
click at [294, 153] on input "إطار كاوتش تيوبلس 10 × 16.5 - 8 تيلة - هونجا كورى" at bounding box center [336, 152] width 149 height 14
drag, startPoint x: 281, startPoint y: 155, endPoint x: 333, endPoint y: 151, distance: 52.4
click at [333, 151] on input "إطار كاوتش تيوبلس 10 × 16.5 - 8 تيلة - هونجا كورى" at bounding box center [336, 152] width 149 height 14
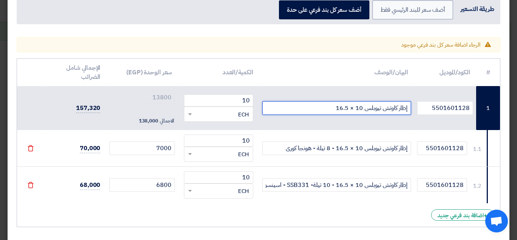
scroll to position [80, 0]
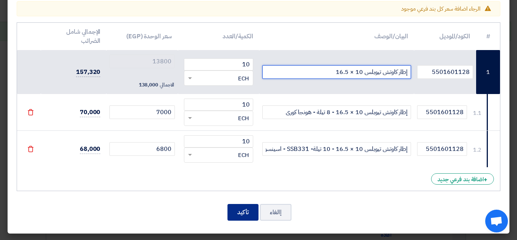
type input "إطار كاوتش تيوبلس 10 × 16.5"
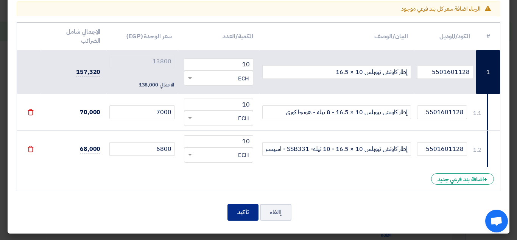
click at [256, 212] on button "تأكيد" at bounding box center [242, 212] width 31 height 17
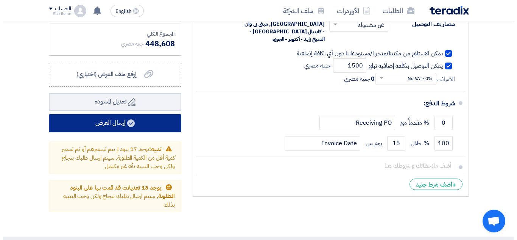
scroll to position [2271, 0]
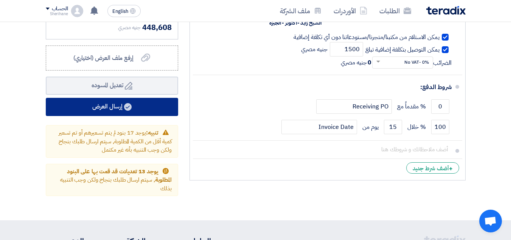
click at [138, 111] on button "إرسال العرض" at bounding box center [112, 107] width 132 height 18
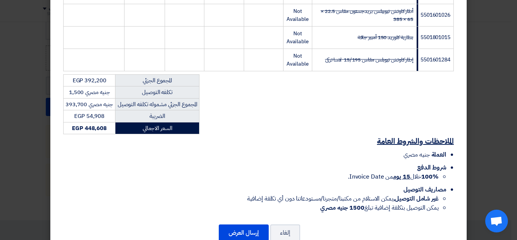
scroll to position [842, 0]
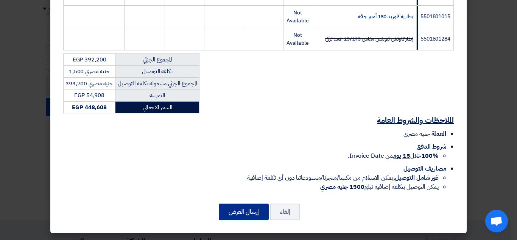
click at [253, 211] on button "إرسال العرض" at bounding box center [244, 211] width 50 height 17
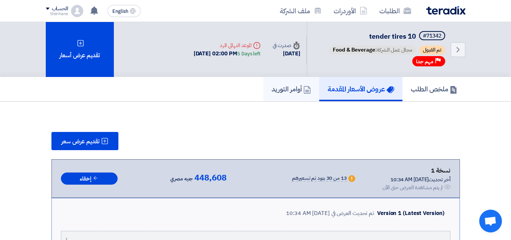
click at [278, 86] on h5 "أوامر التوريد" at bounding box center [291, 88] width 39 height 9
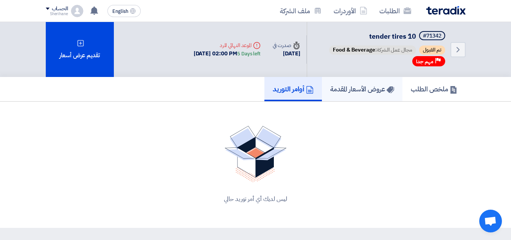
click at [356, 97] on link "عروض الأسعار المقدمة" at bounding box center [362, 89] width 81 height 24
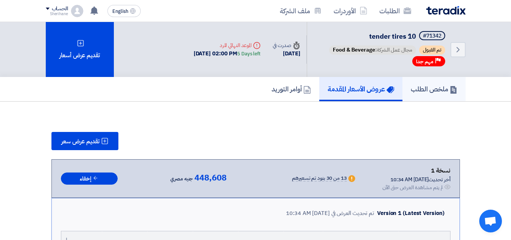
click at [445, 95] on link "ملخص الطلب" at bounding box center [434, 89] width 63 height 24
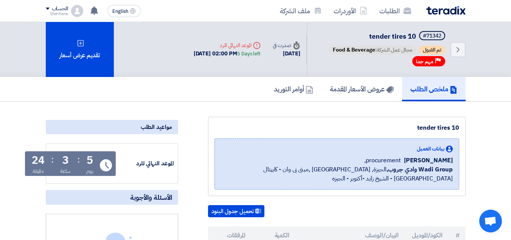
click at [436, 14] on img at bounding box center [445, 10] width 39 height 9
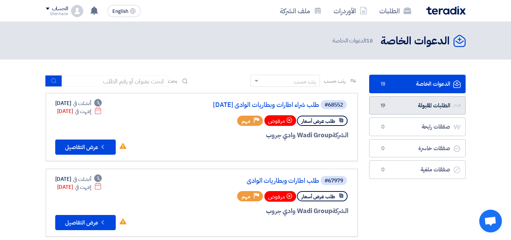
click at [408, 106] on link "الطلبات المقبولة الطلبات المقبولة 19" at bounding box center [417, 105] width 97 height 19
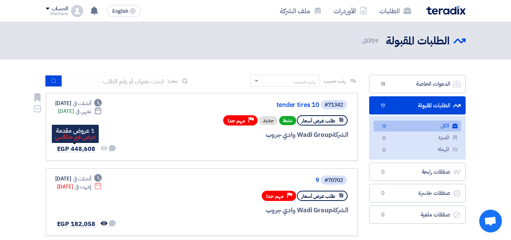
click at [78, 148] on span "EGP 448,608" at bounding box center [76, 148] width 38 height 9
